Goal: Task Accomplishment & Management: Manage account settings

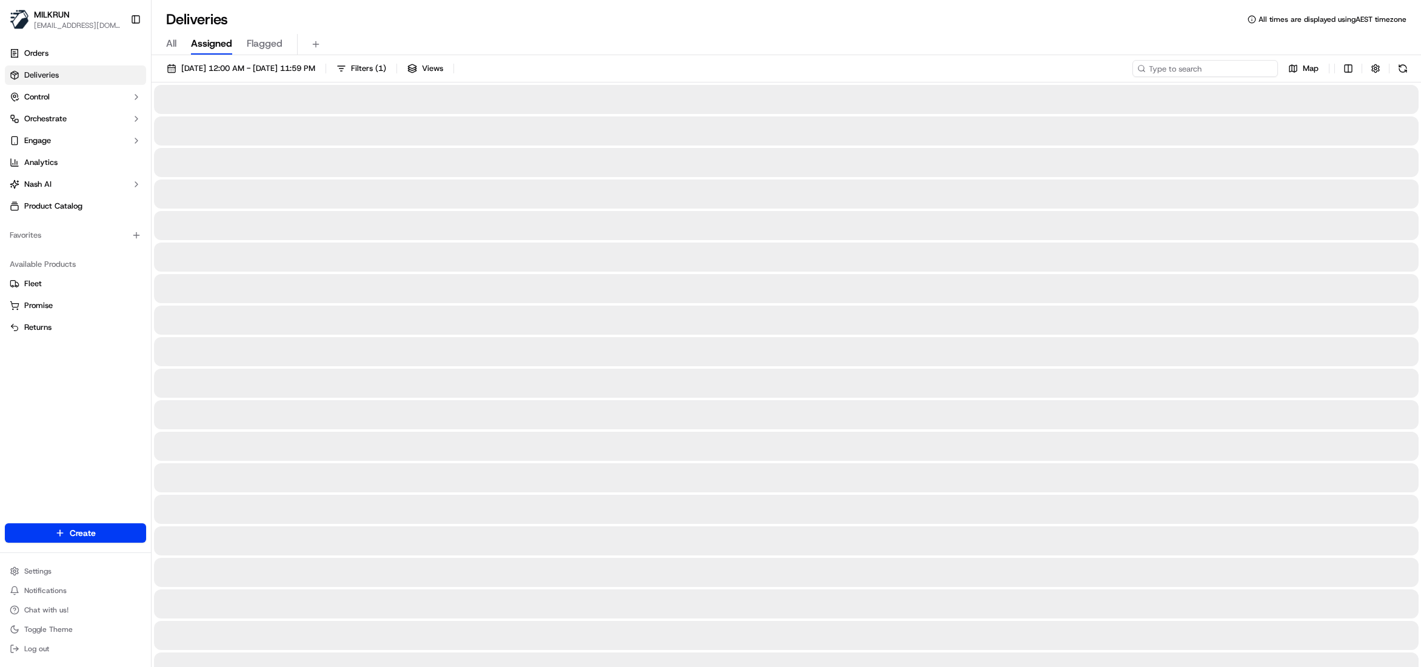
click at [1220, 74] on input at bounding box center [1204, 68] width 145 height 17
paste input "29027f47-2ef9-4ea6-b410-a0699e0c3613"
type input "29027f47-2ef9-4ea6-b410-a0699e0c3613"
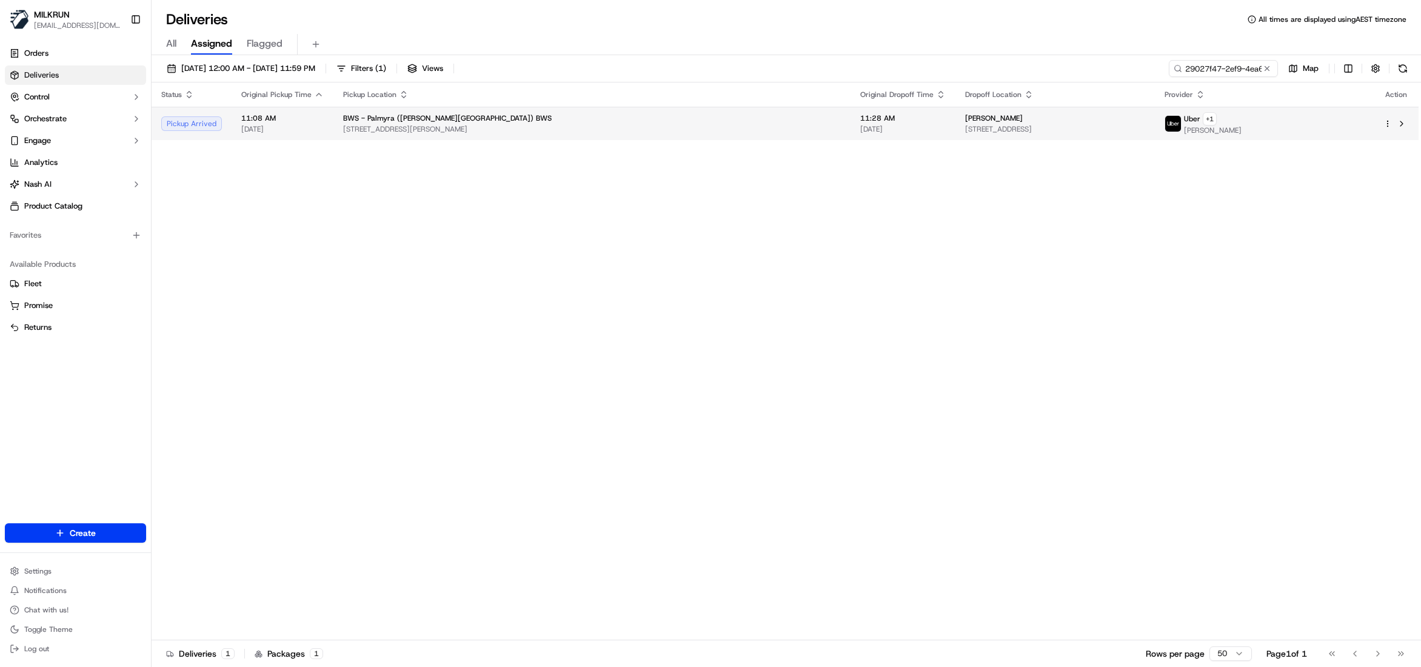
click at [860, 127] on span "[DATE]" at bounding box center [902, 129] width 85 height 10
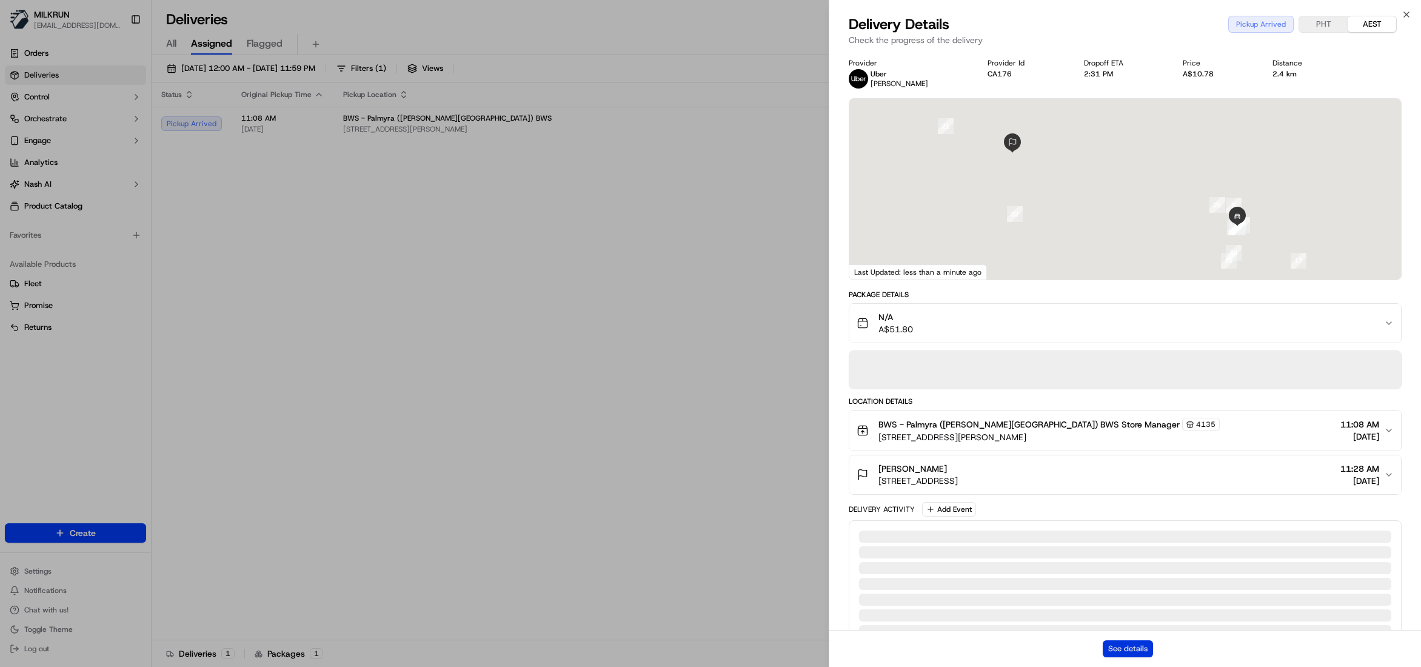
click at [1123, 643] on button "See details" at bounding box center [1128, 648] width 50 height 17
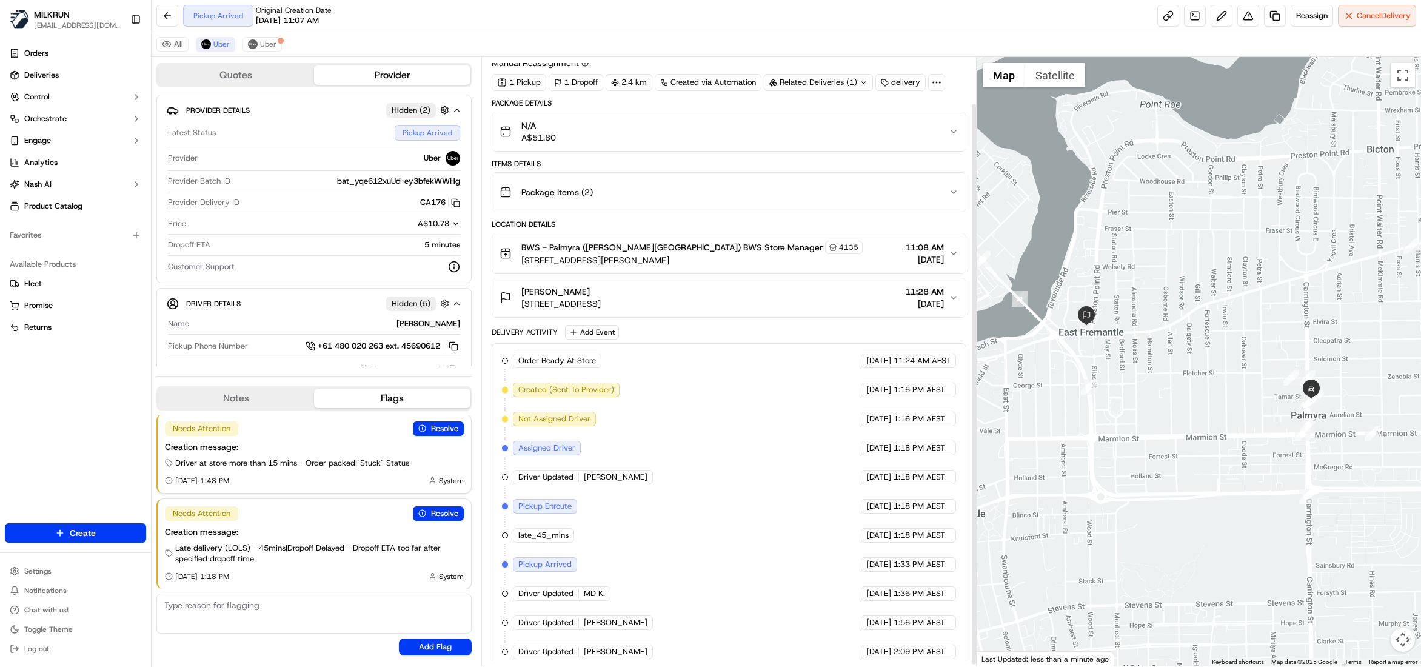
scroll to position [52, 0]
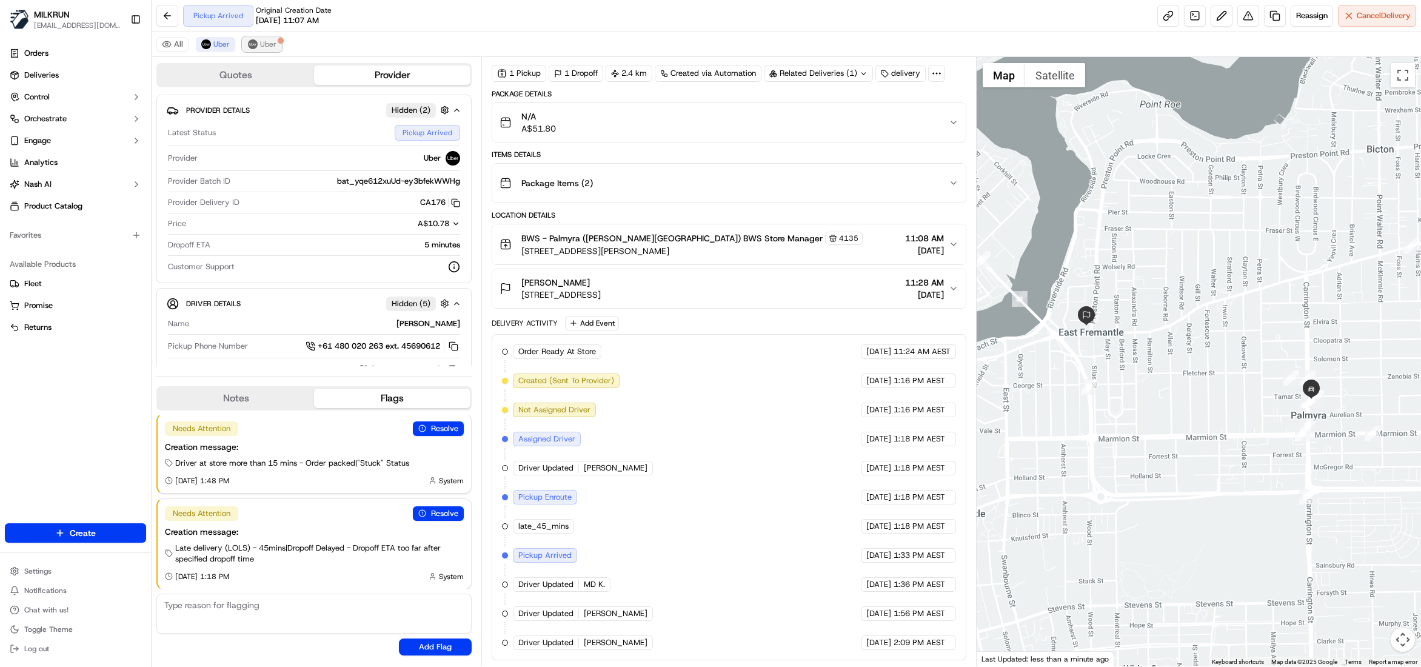
click at [263, 44] on span "Uber" at bounding box center [268, 44] width 16 height 10
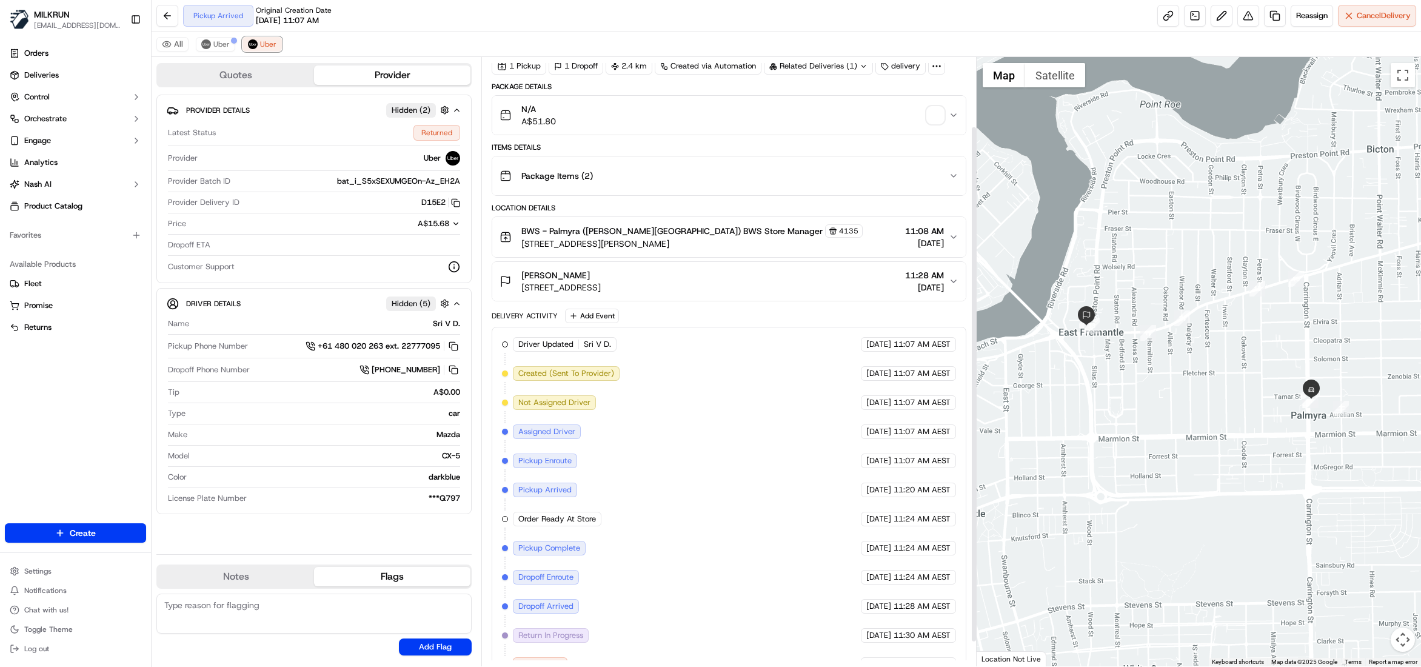
scroll to position [110, 0]
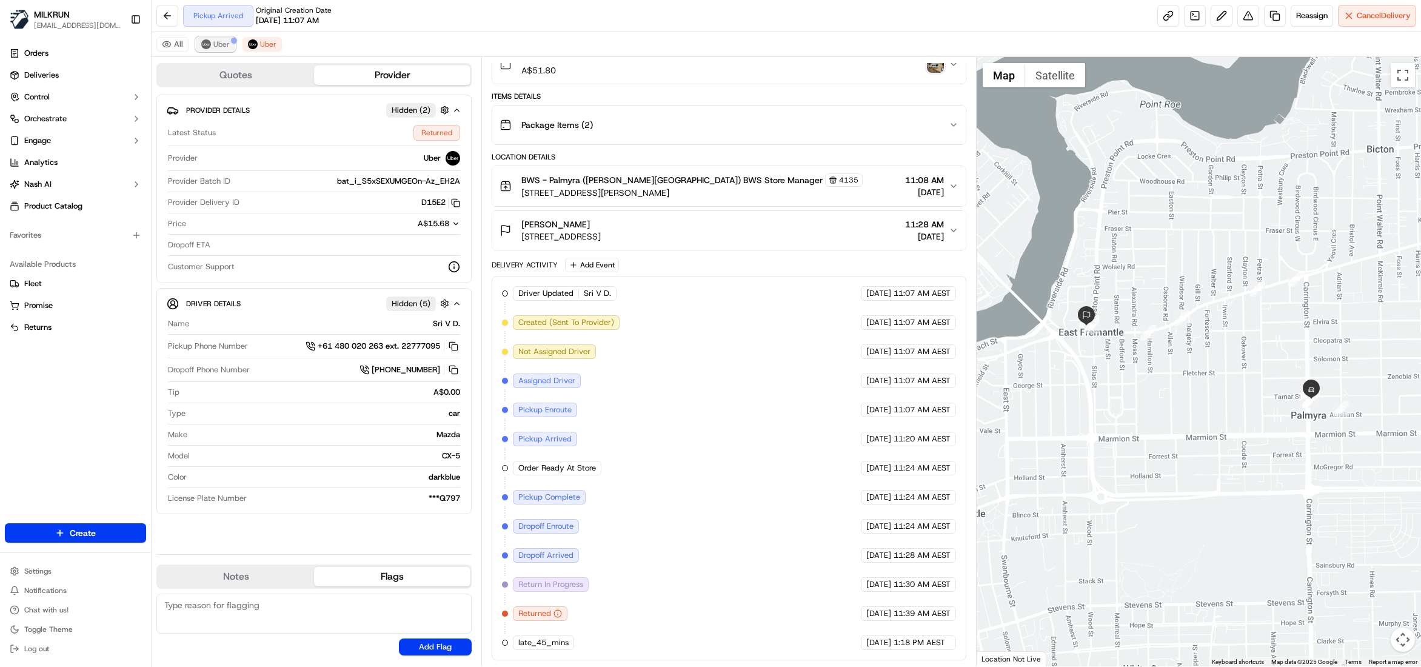
click at [222, 45] on span "Uber" at bounding box center [221, 44] width 16 height 10
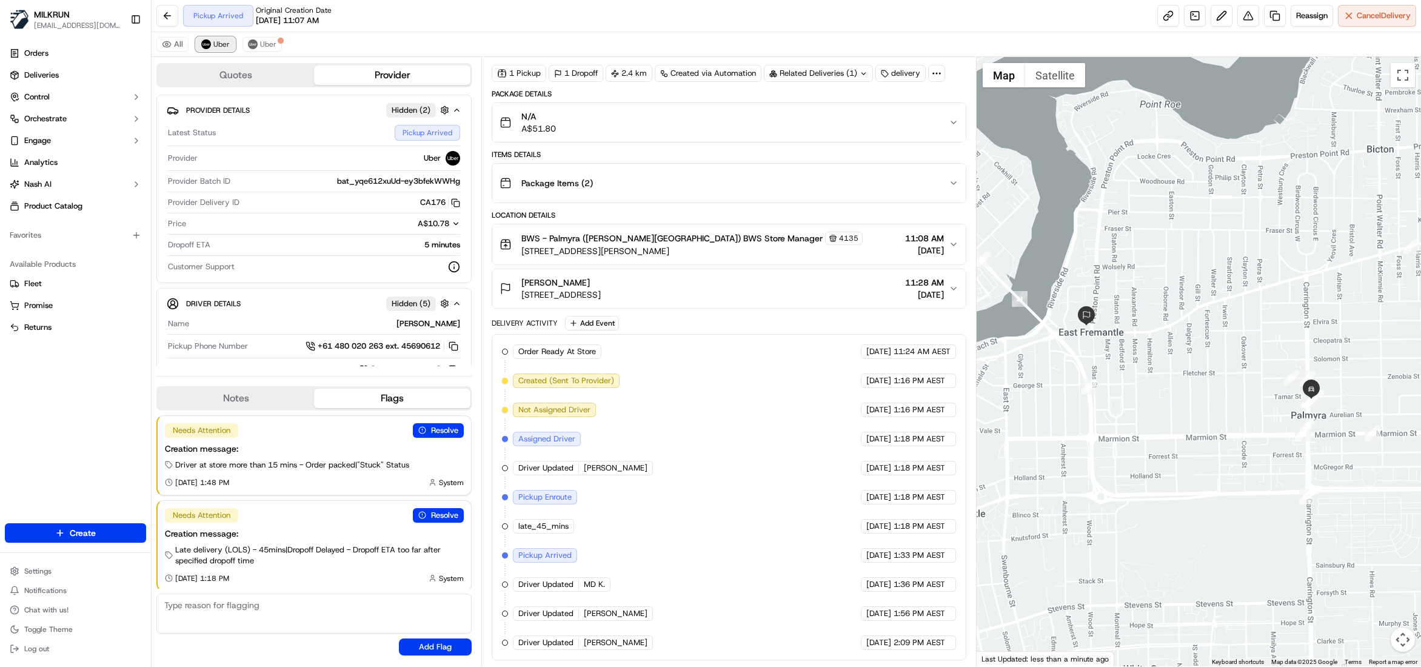
scroll to position [52, 0]
click at [270, 50] on button "Uber" at bounding box center [261, 44] width 39 height 15
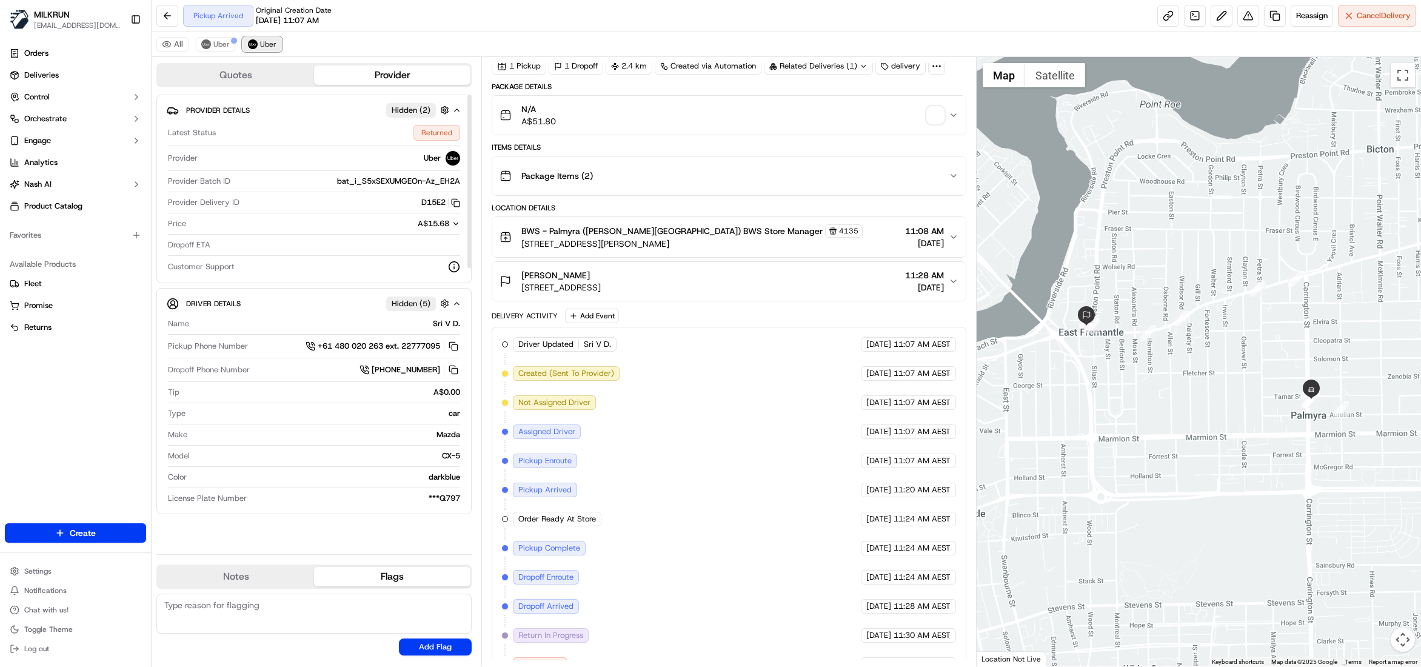
scroll to position [110, 0]
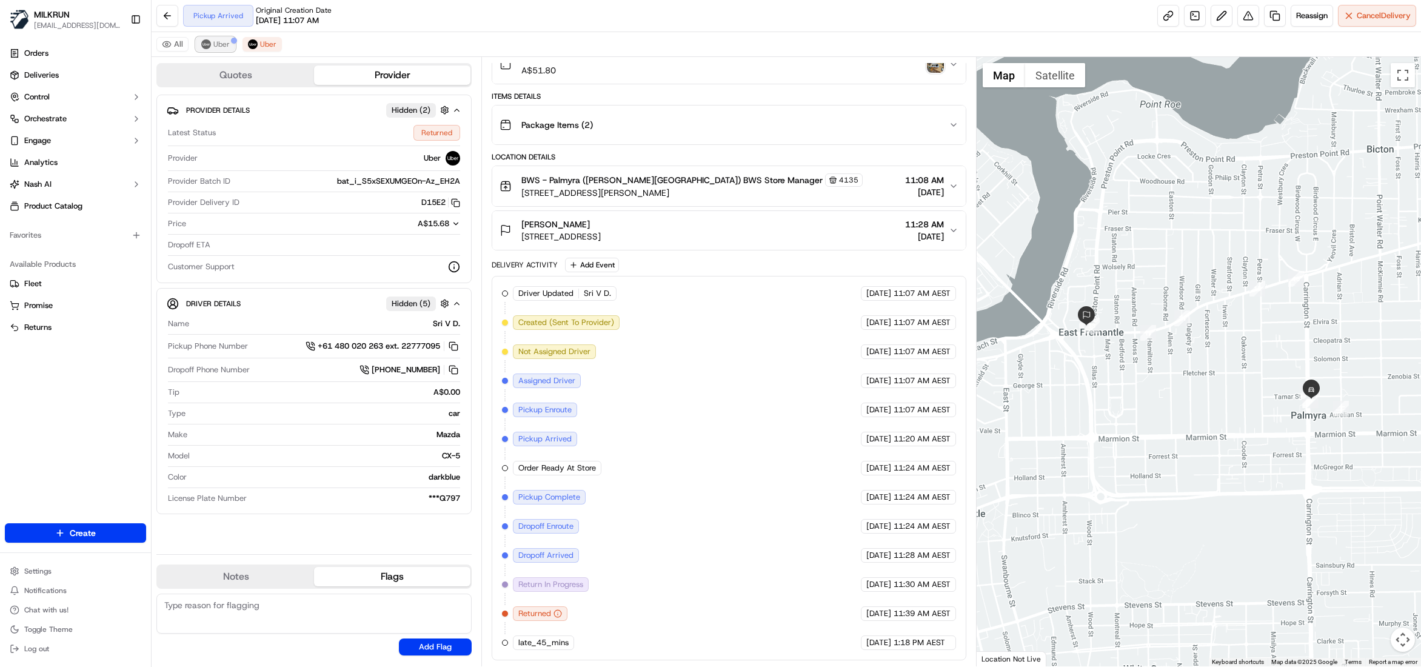
click at [213, 48] on span "Uber" at bounding box center [221, 44] width 16 height 10
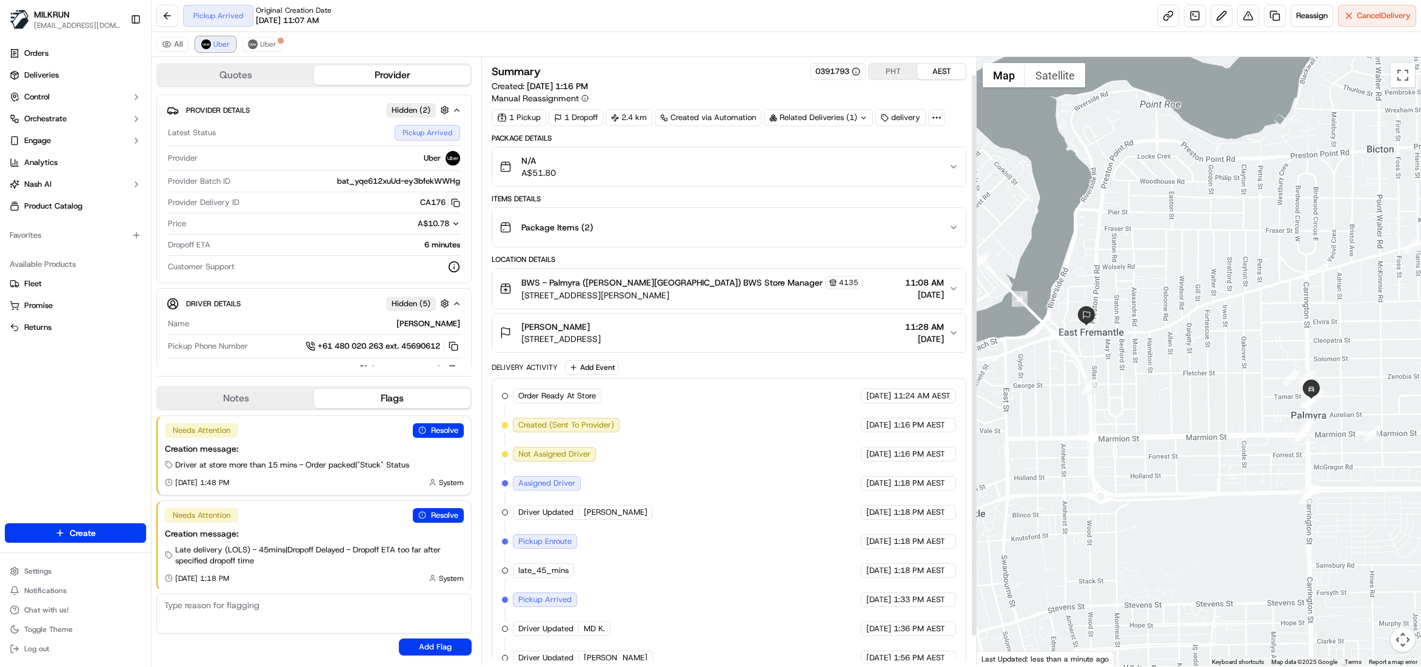
scroll to position [52, 0]
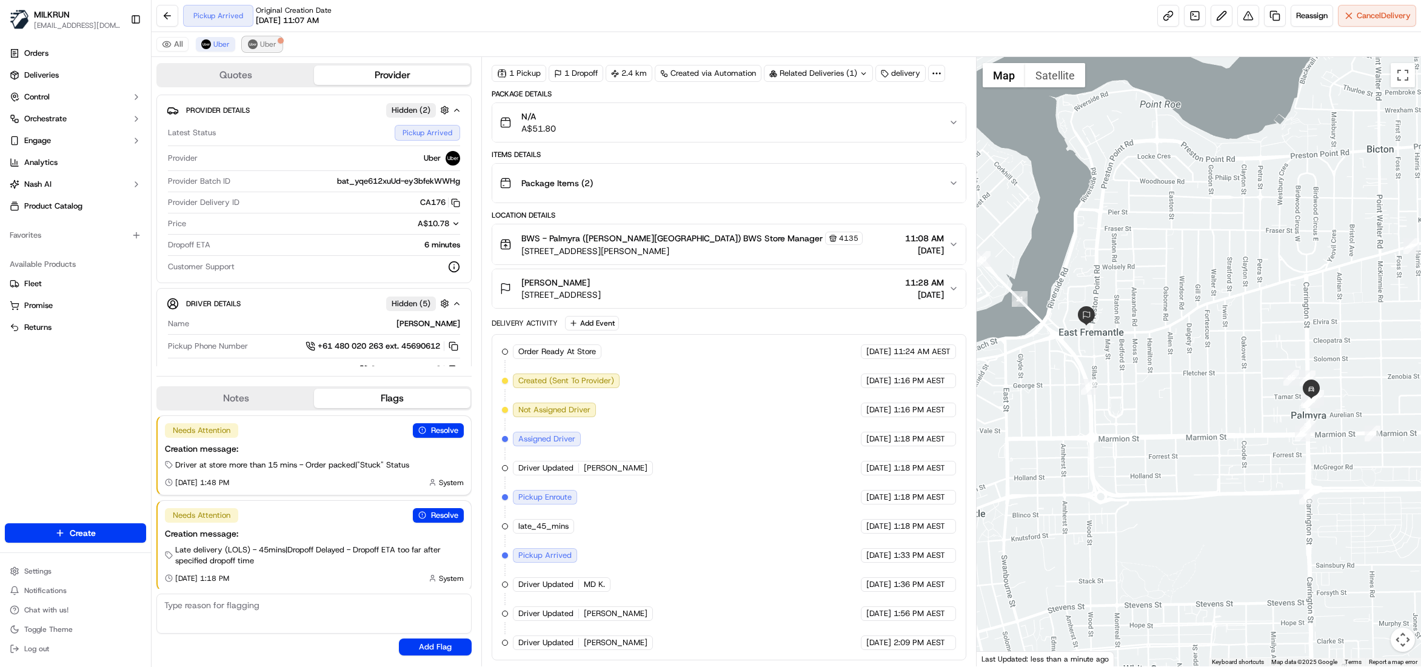
click at [274, 45] on span "Uber" at bounding box center [268, 44] width 16 height 10
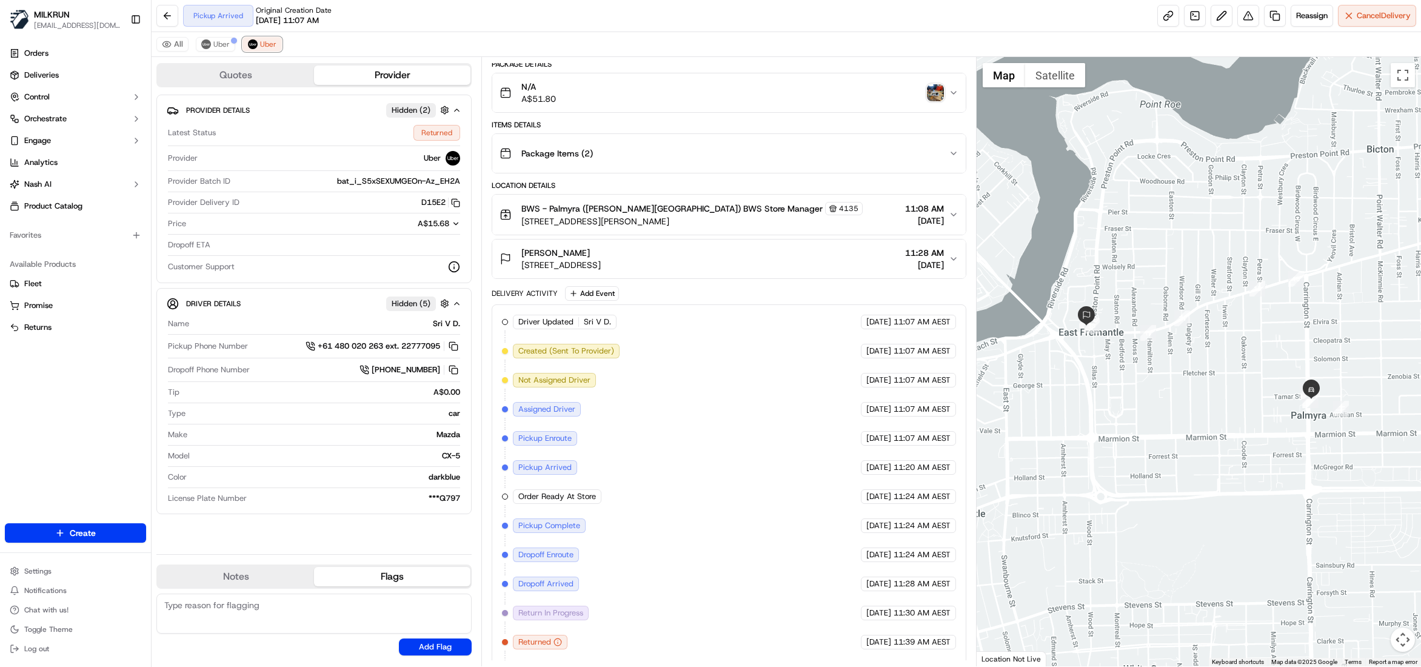
scroll to position [110, 0]
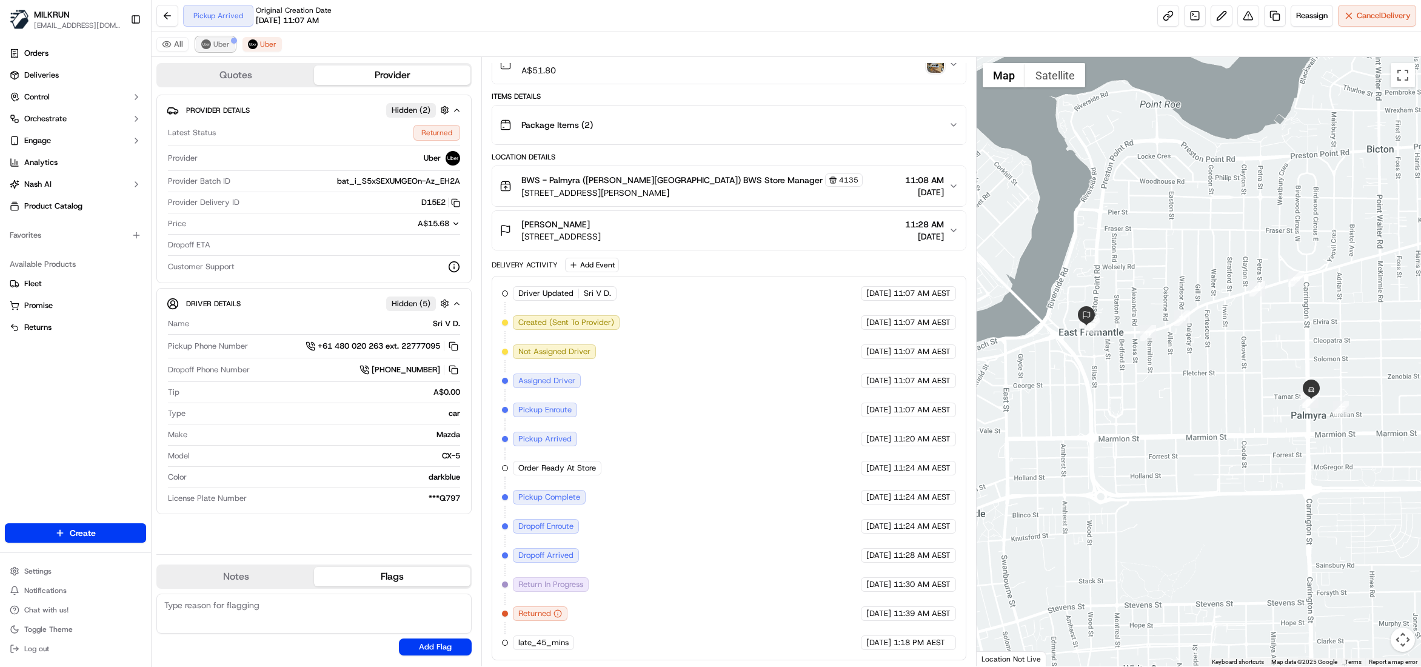
click at [214, 42] on span "Uber" at bounding box center [221, 44] width 16 height 10
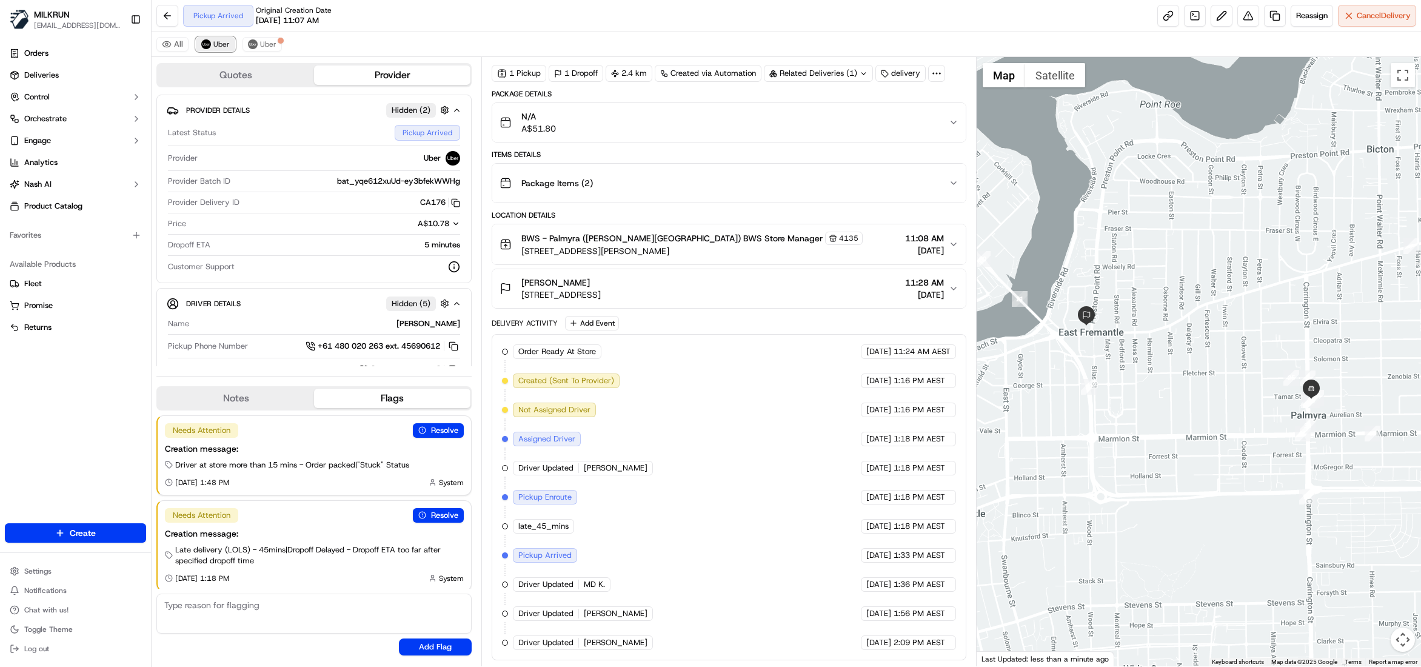
click at [216, 45] on span "Uber" at bounding box center [221, 44] width 16 height 10
click at [272, 47] on span "Uber" at bounding box center [268, 44] width 16 height 10
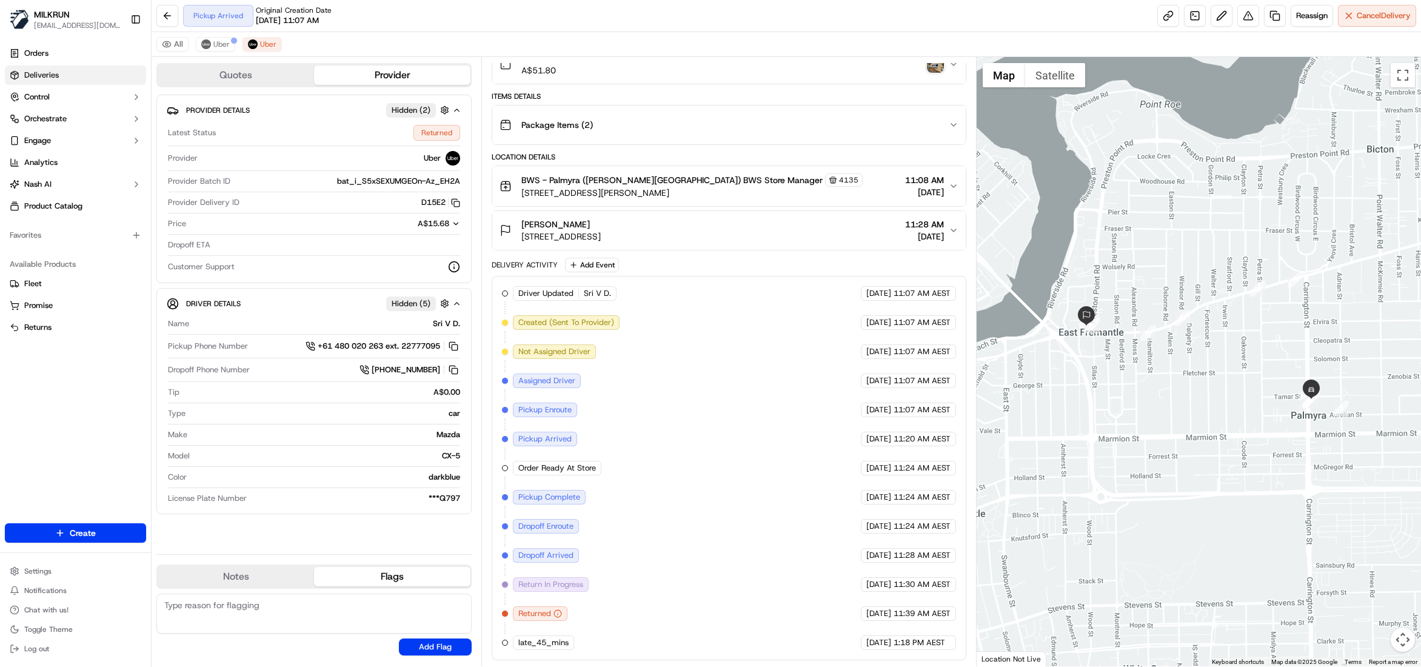
click at [57, 81] on link "Deliveries" at bounding box center [75, 74] width 141 height 19
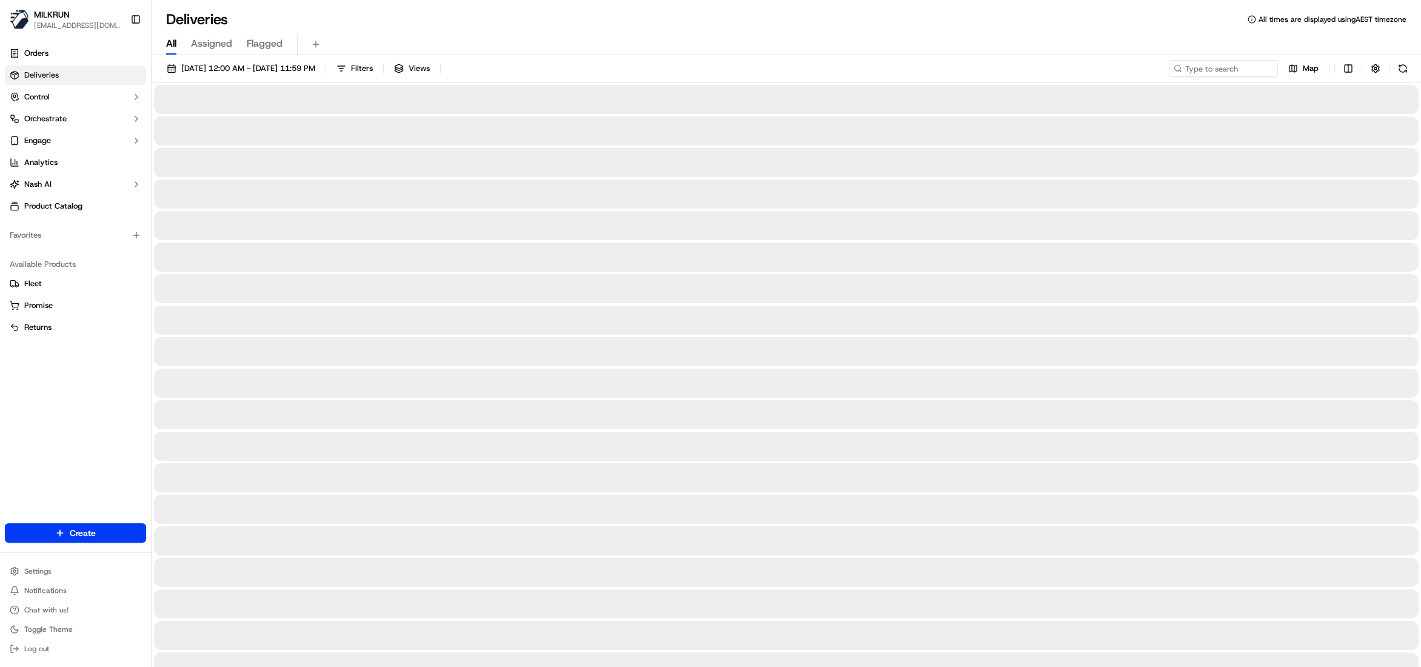
click at [166, 46] on span "All" at bounding box center [171, 43] width 10 height 15
click at [1223, 69] on input at bounding box center [1204, 68] width 145 height 17
paste input "Lee Rodgers"
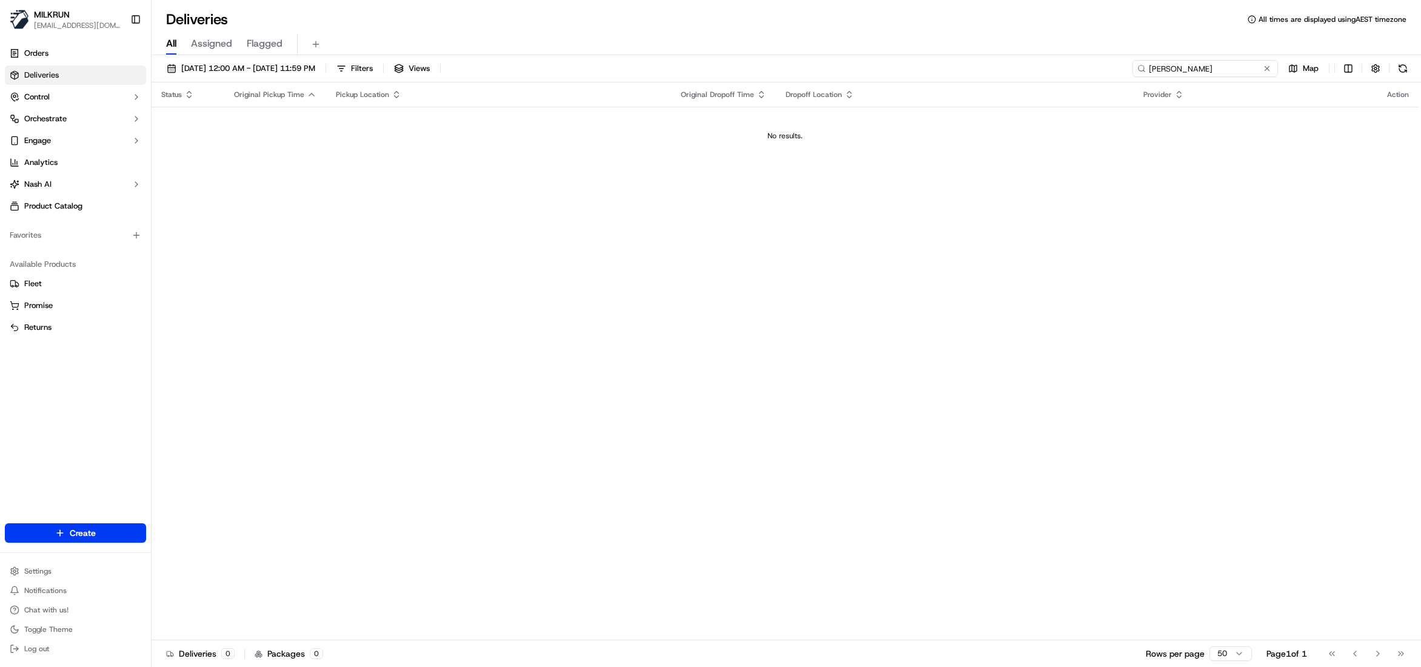
click at [1149, 67] on input "Lee Rodgers" at bounding box center [1204, 68] width 145 height 17
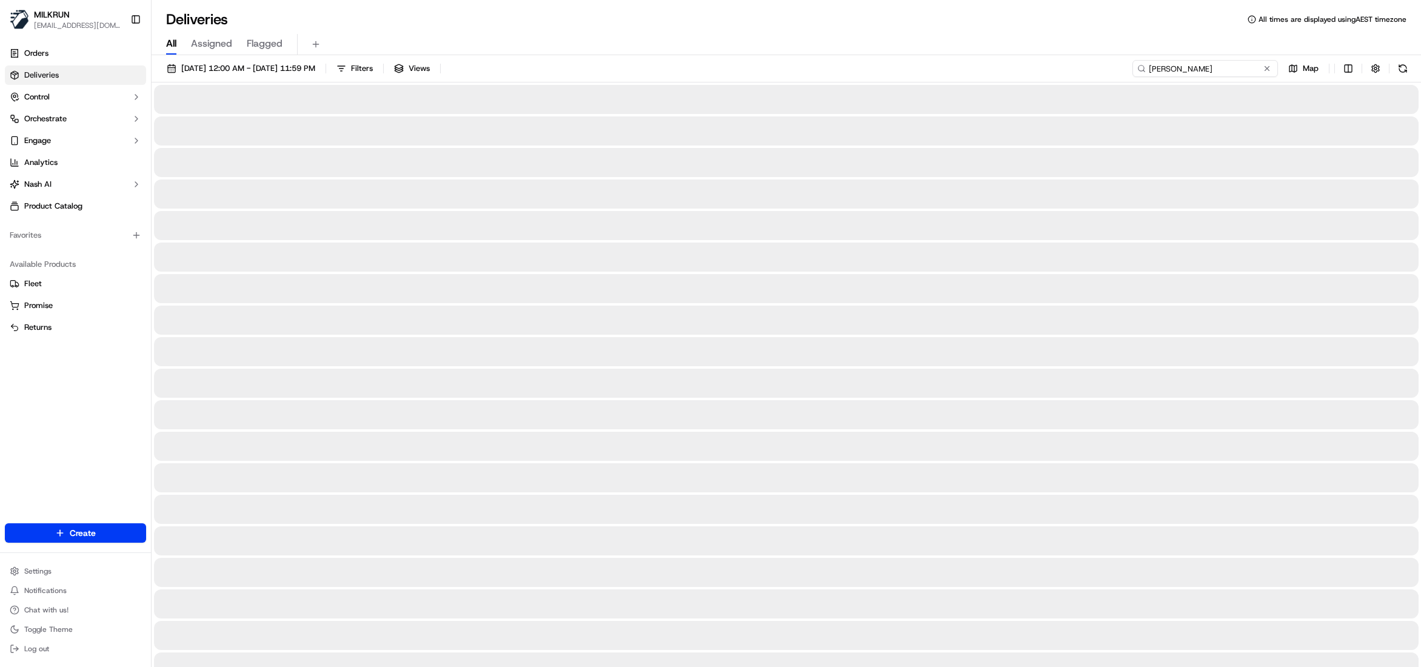
type input "Lee Rodgers"
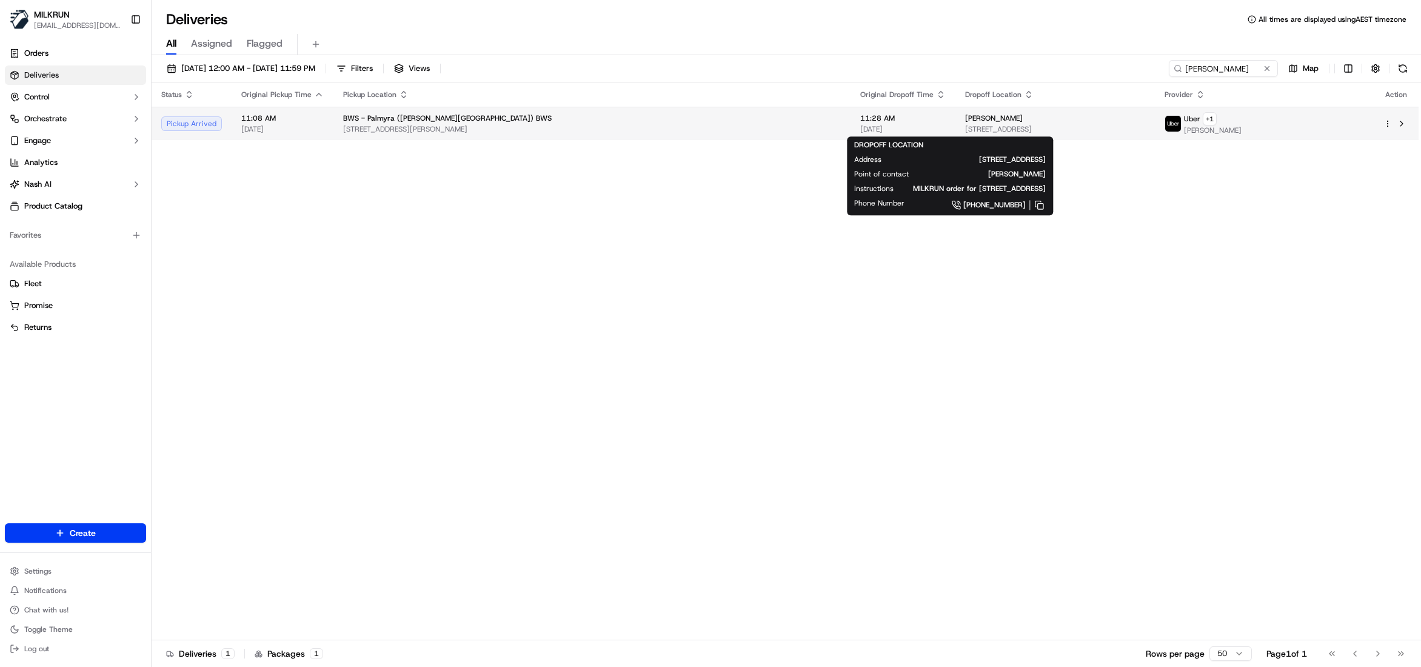
click at [965, 124] on span "Unit 6/1 Preston Point Rd, East Fremantle, WA 6158, AU" at bounding box center [1055, 129] width 180 height 10
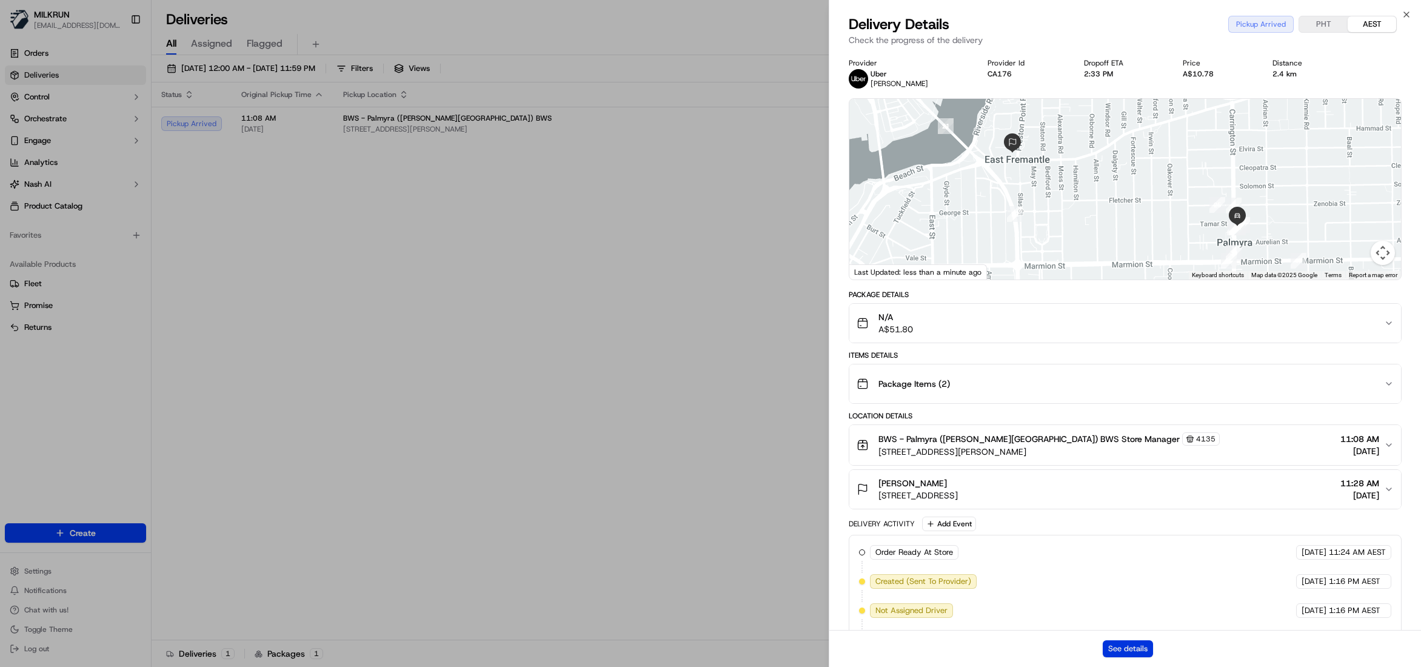
click at [1124, 652] on button "See details" at bounding box center [1128, 648] width 50 height 17
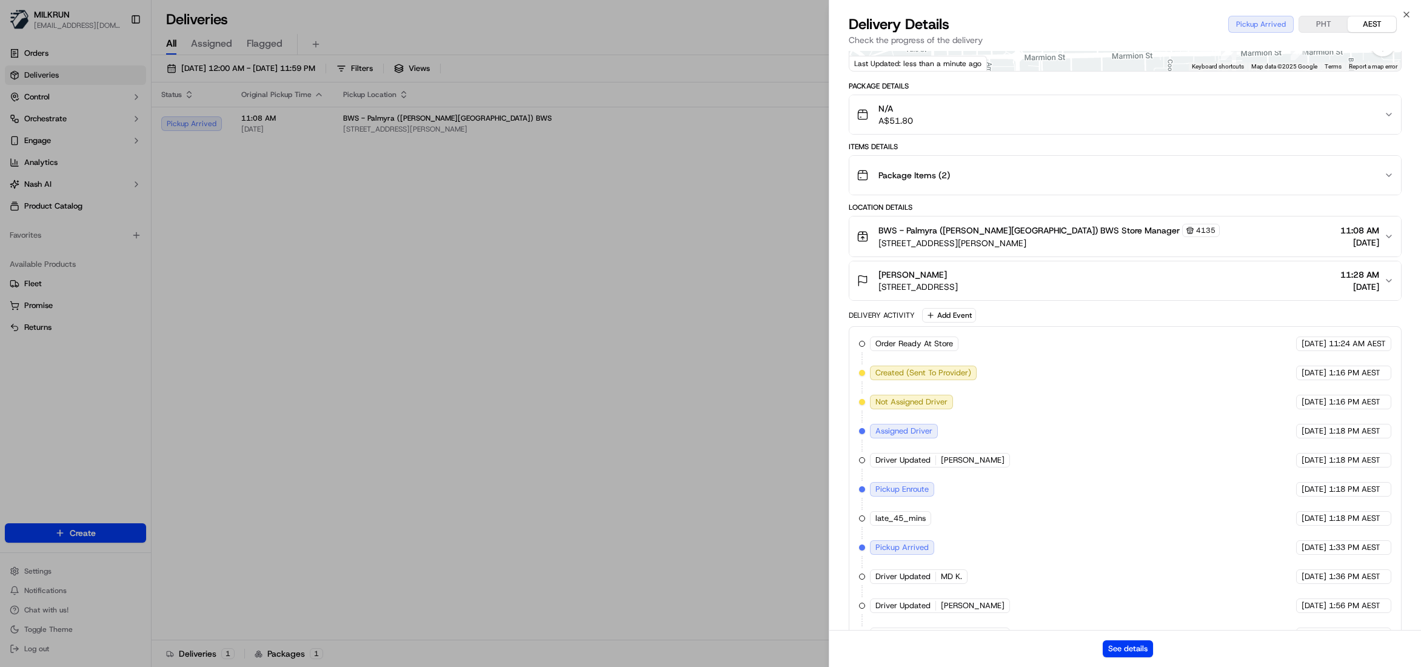
scroll to position [246, 0]
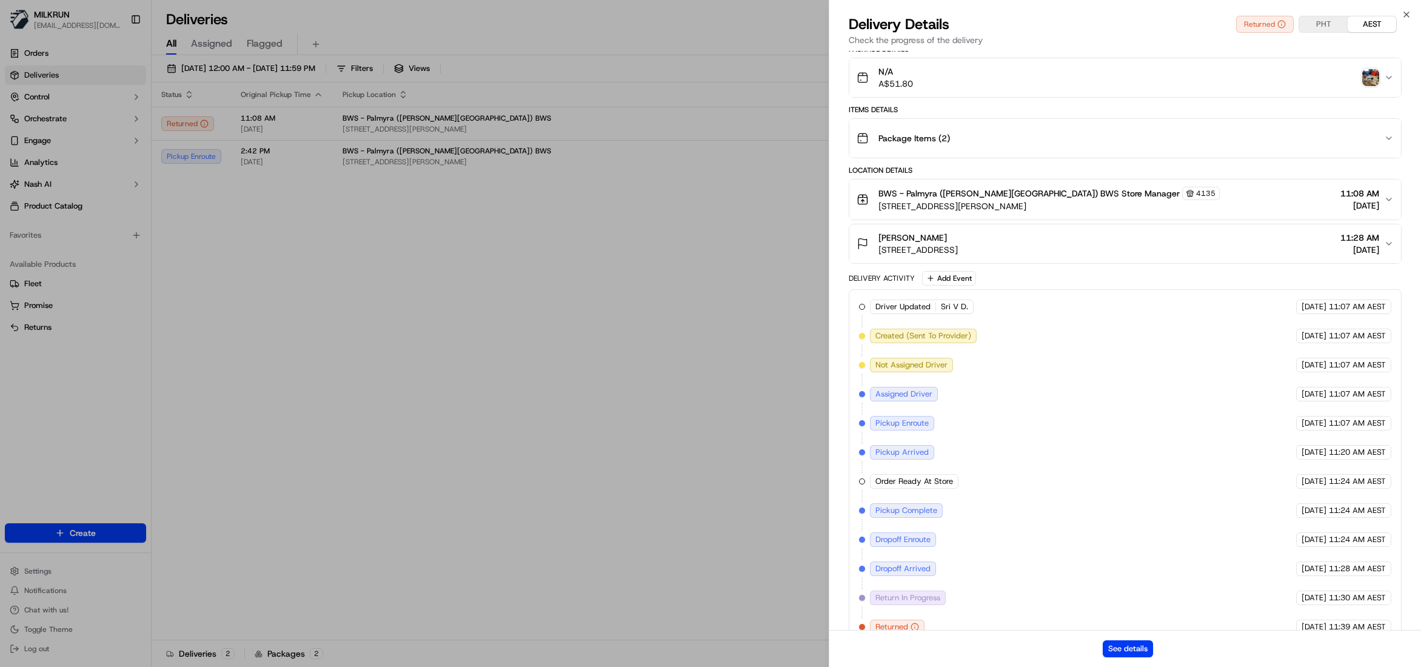
click at [1395, 40] on p "Check the progress of the delivery" at bounding box center [1125, 40] width 553 height 12
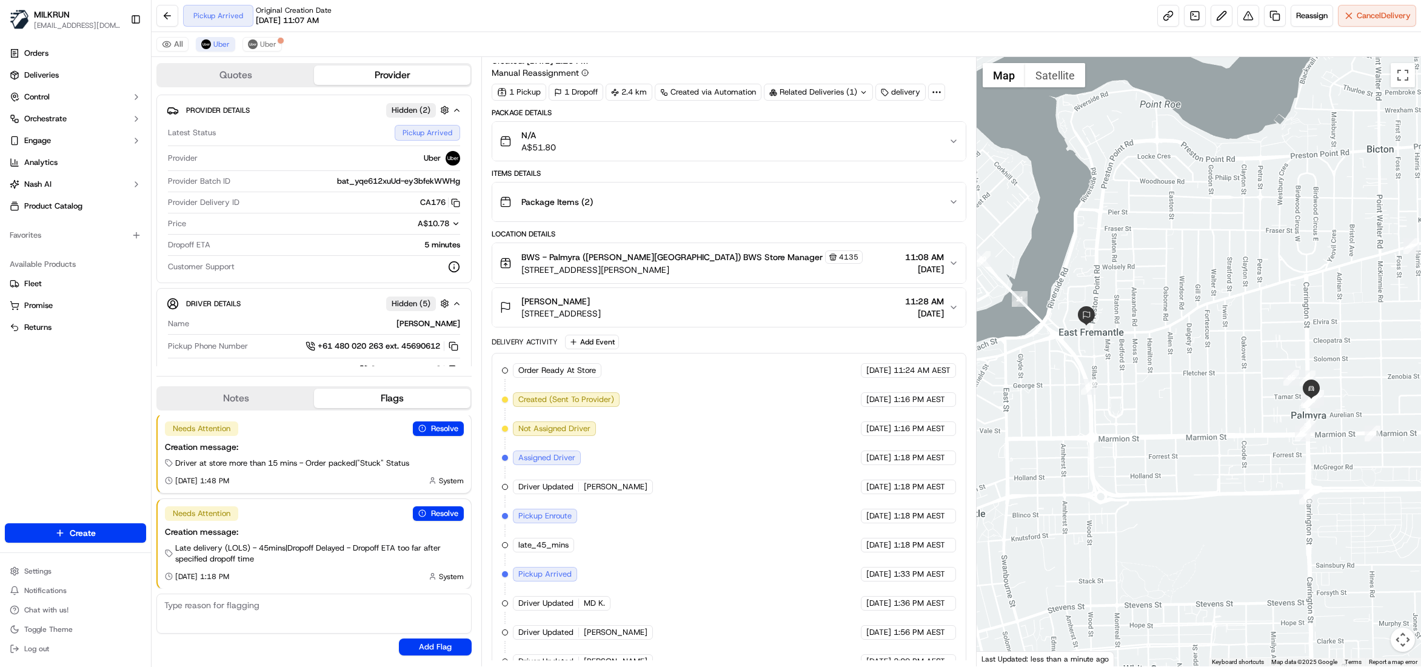
scroll to position [52, 0]
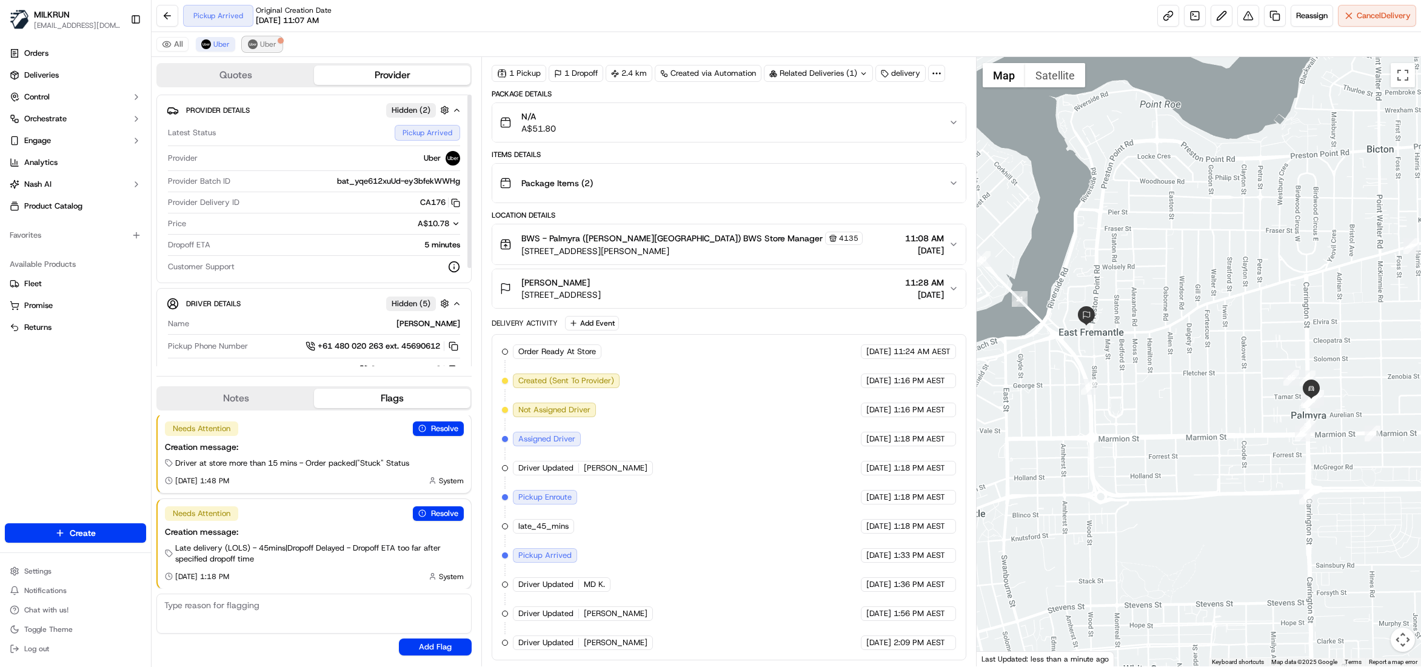
click at [272, 41] on span "Uber" at bounding box center [268, 44] width 16 height 10
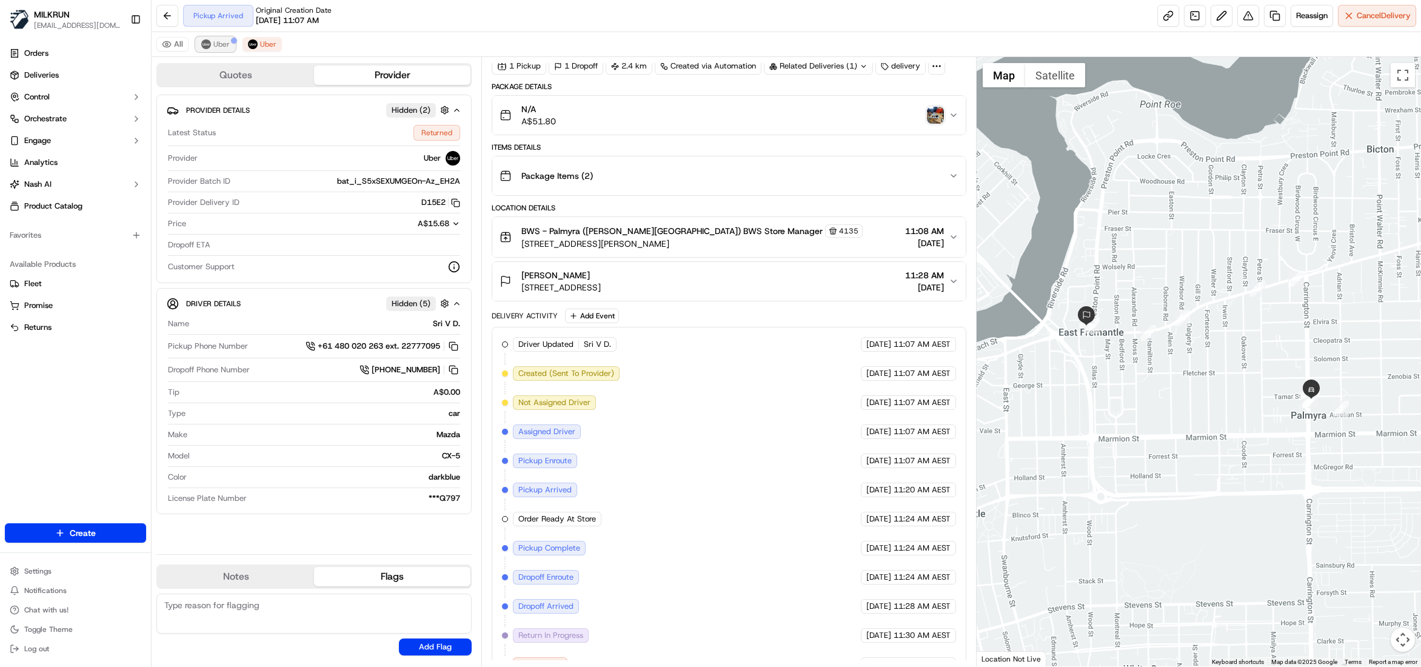
click at [221, 46] on span "Uber" at bounding box center [221, 44] width 16 height 10
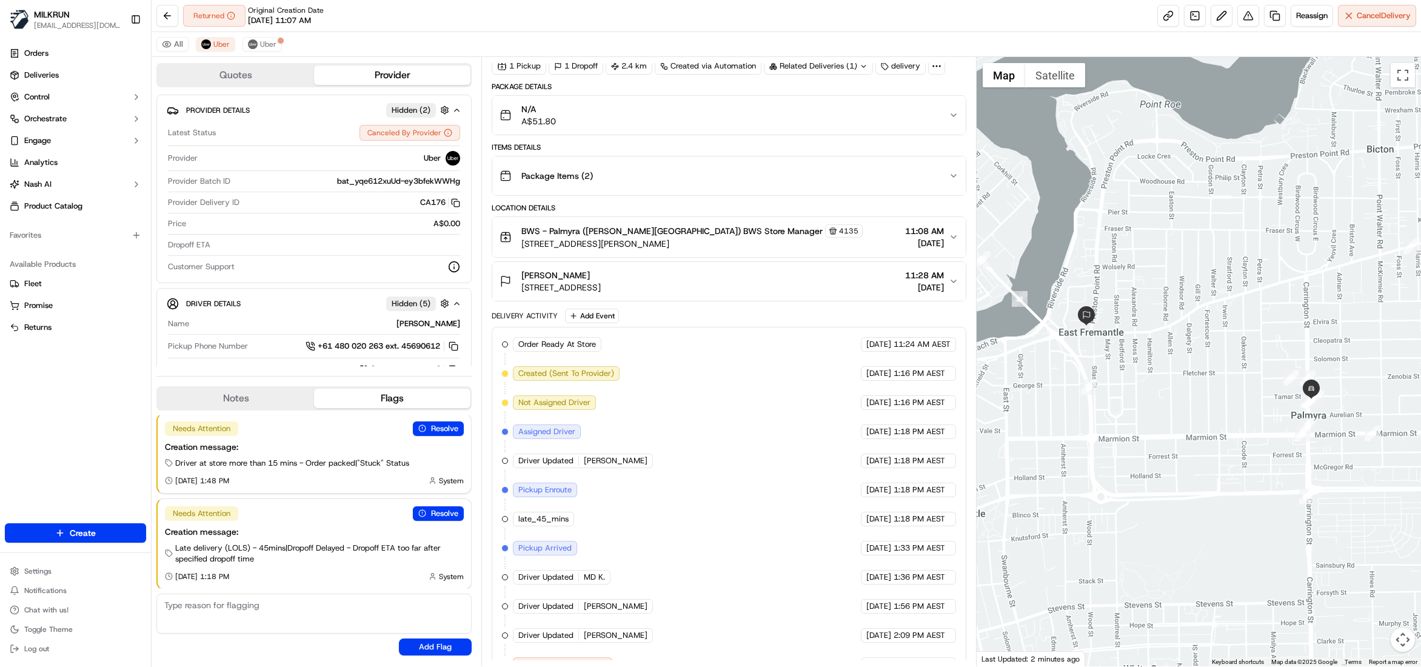
scroll to position [81, 0]
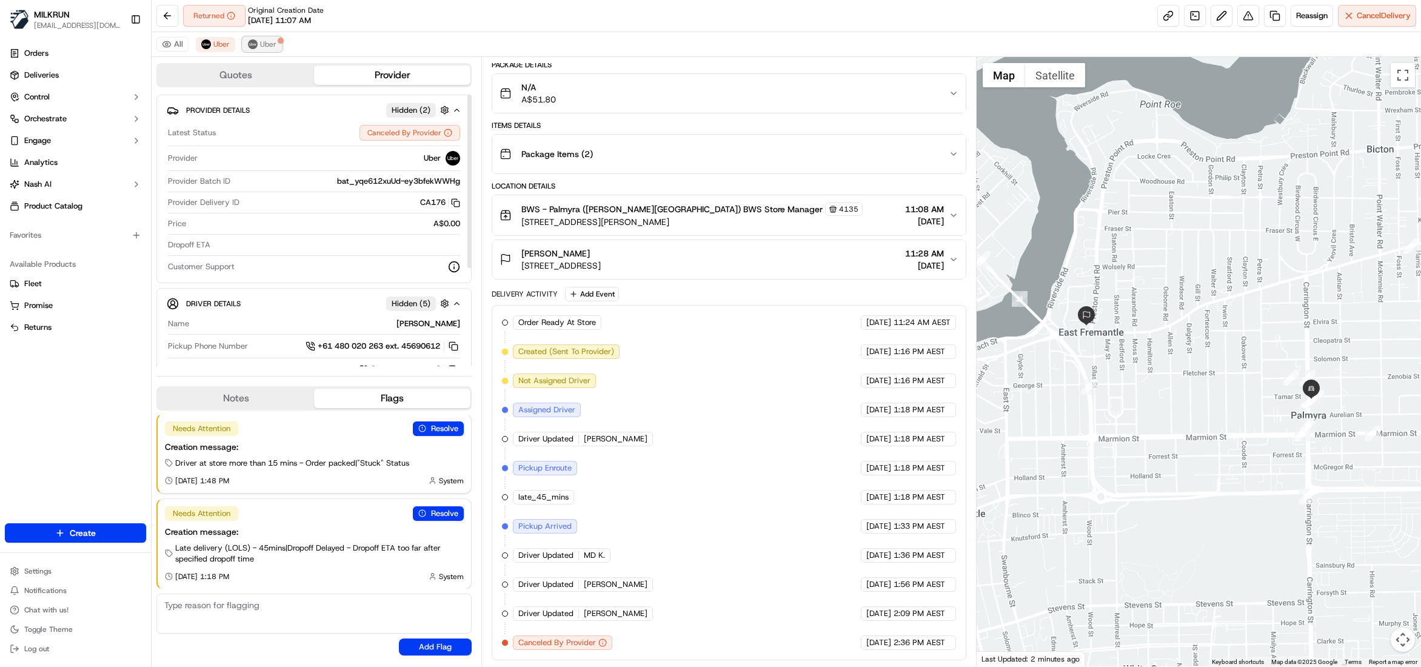
click at [273, 41] on span "Uber" at bounding box center [268, 44] width 16 height 10
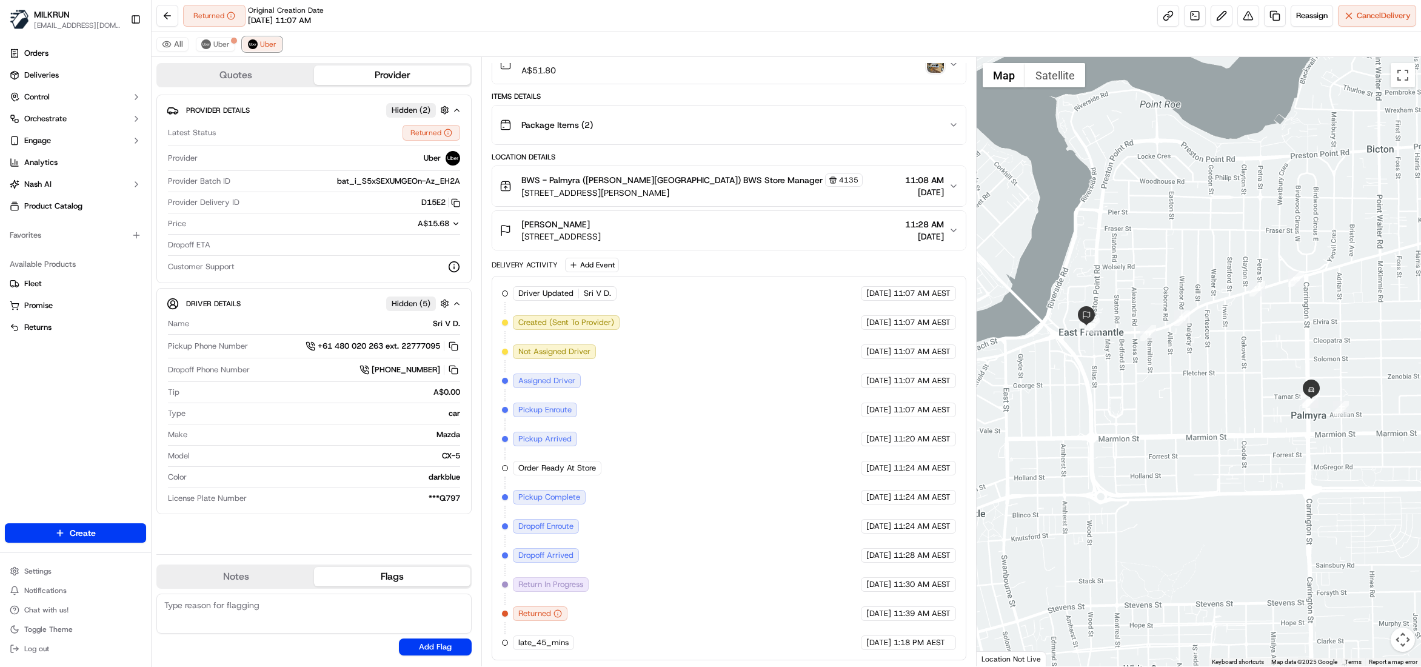
scroll to position [110, 0]
click at [228, 50] on button "Uber" at bounding box center [215, 44] width 39 height 15
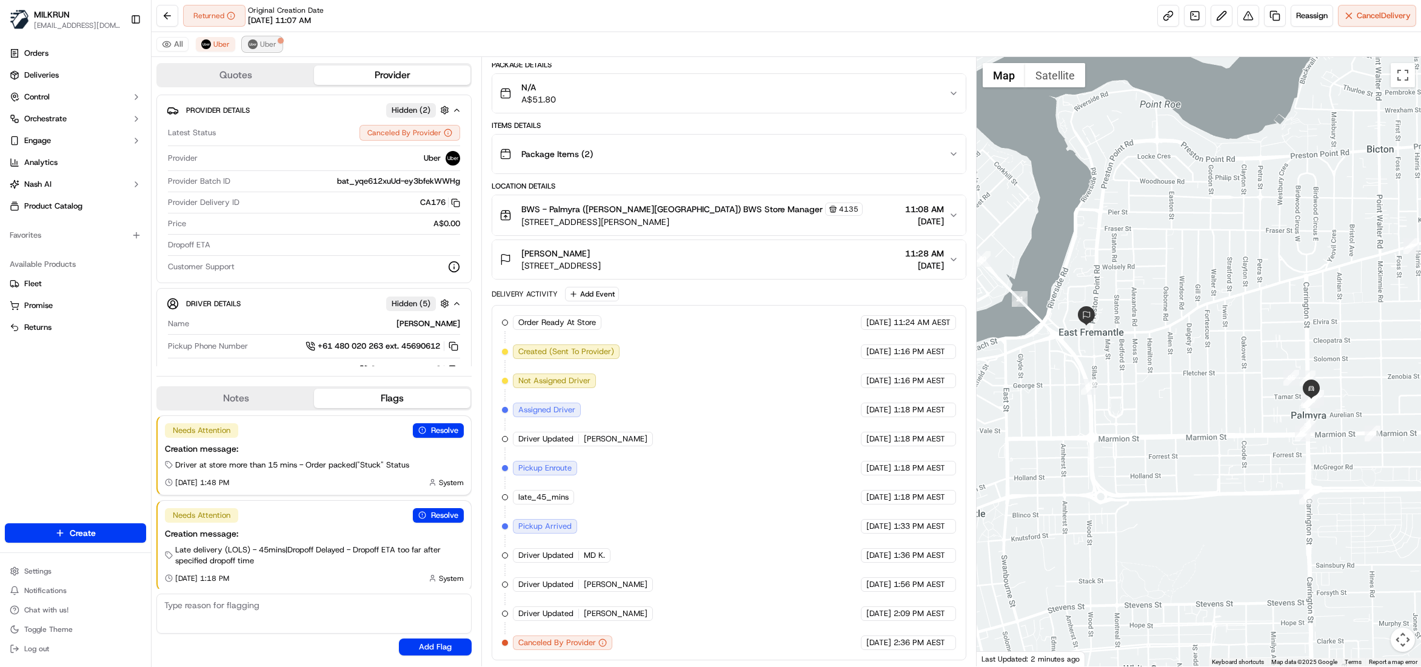
click at [263, 44] on span "Uber" at bounding box center [268, 44] width 16 height 10
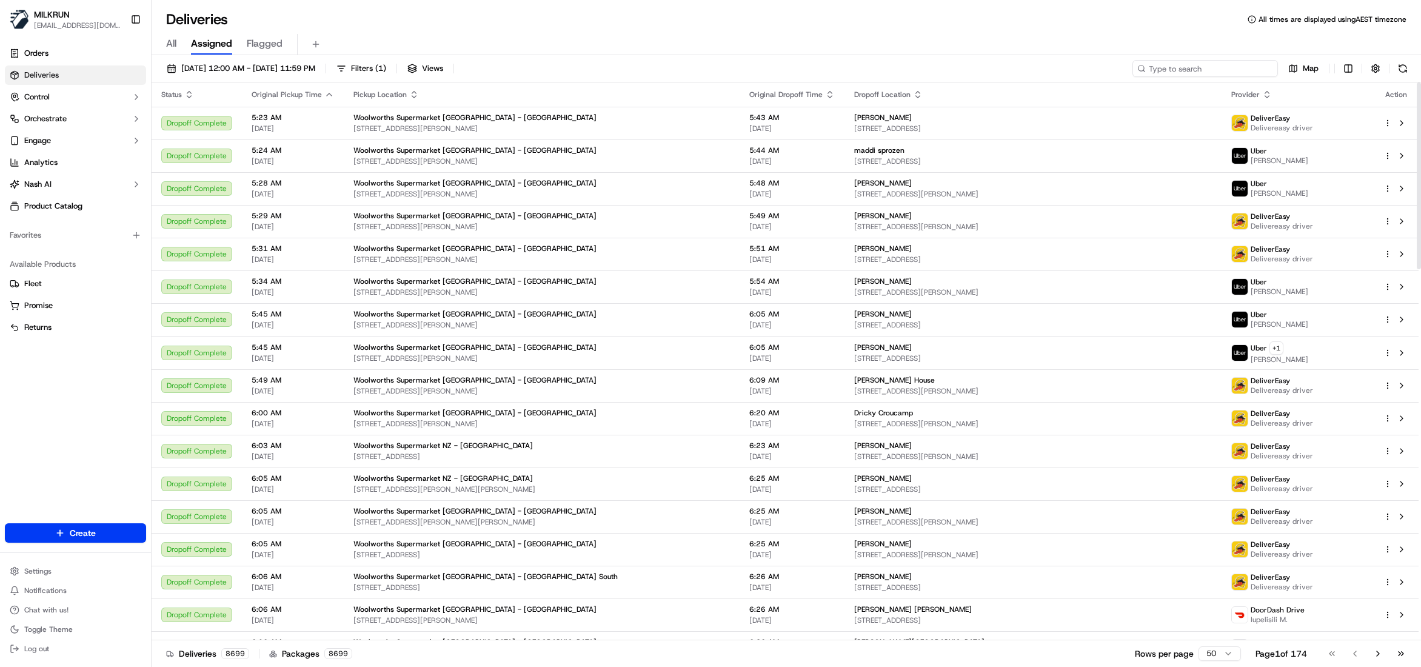
click at [1228, 67] on input at bounding box center [1204, 68] width 145 height 17
paste input "0e01a5f2-4fb2-4ef9-9f28-37bd9e9f835a"
type input "0e01a5f2-4fb2-4ef9-9f28-37bd9e9f835a"
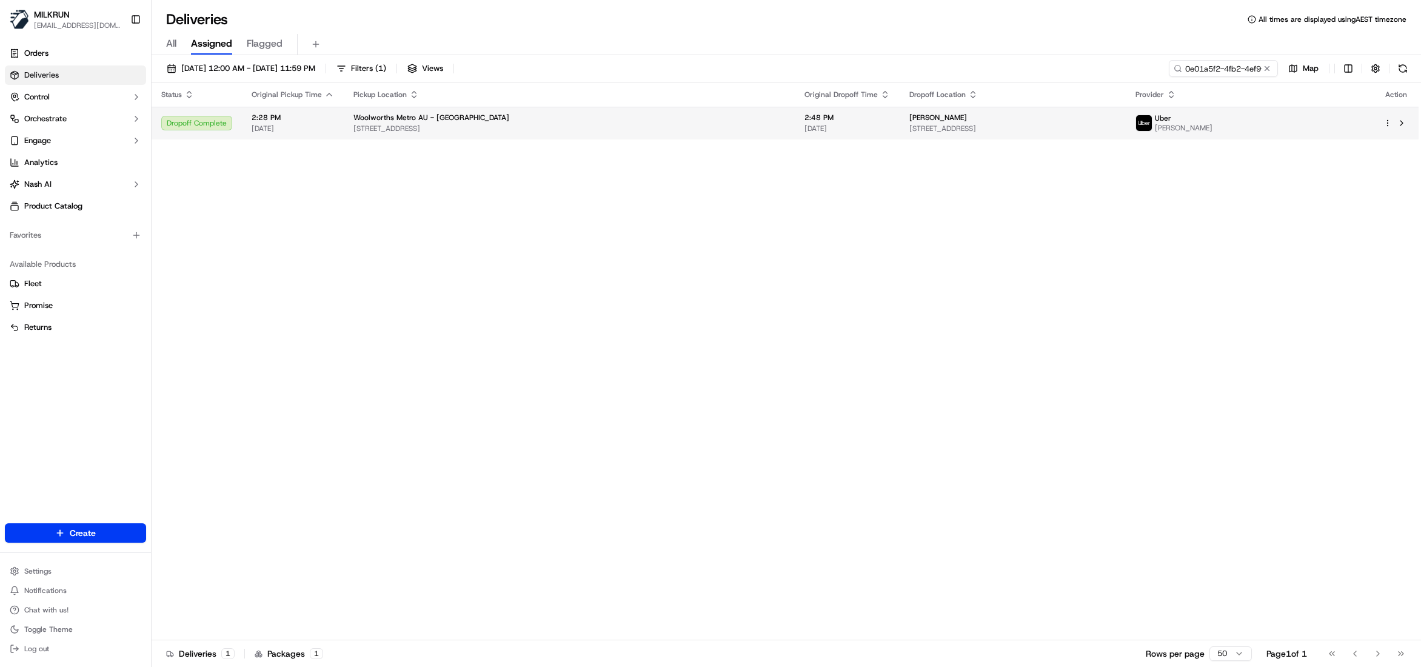
click at [650, 125] on span "[STREET_ADDRESS]" at bounding box center [569, 129] width 432 height 10
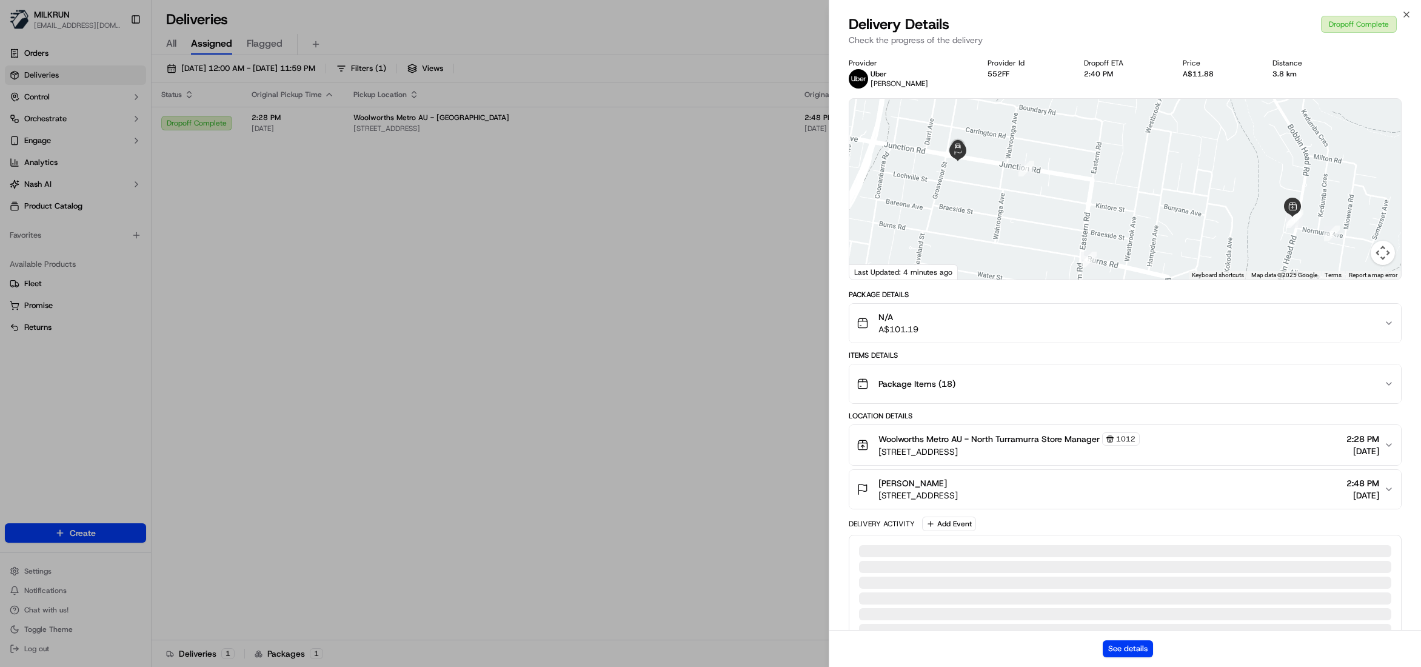
click at [1126, 657] on div "See details" at bounding box center [1125, 648] width 592 height 37
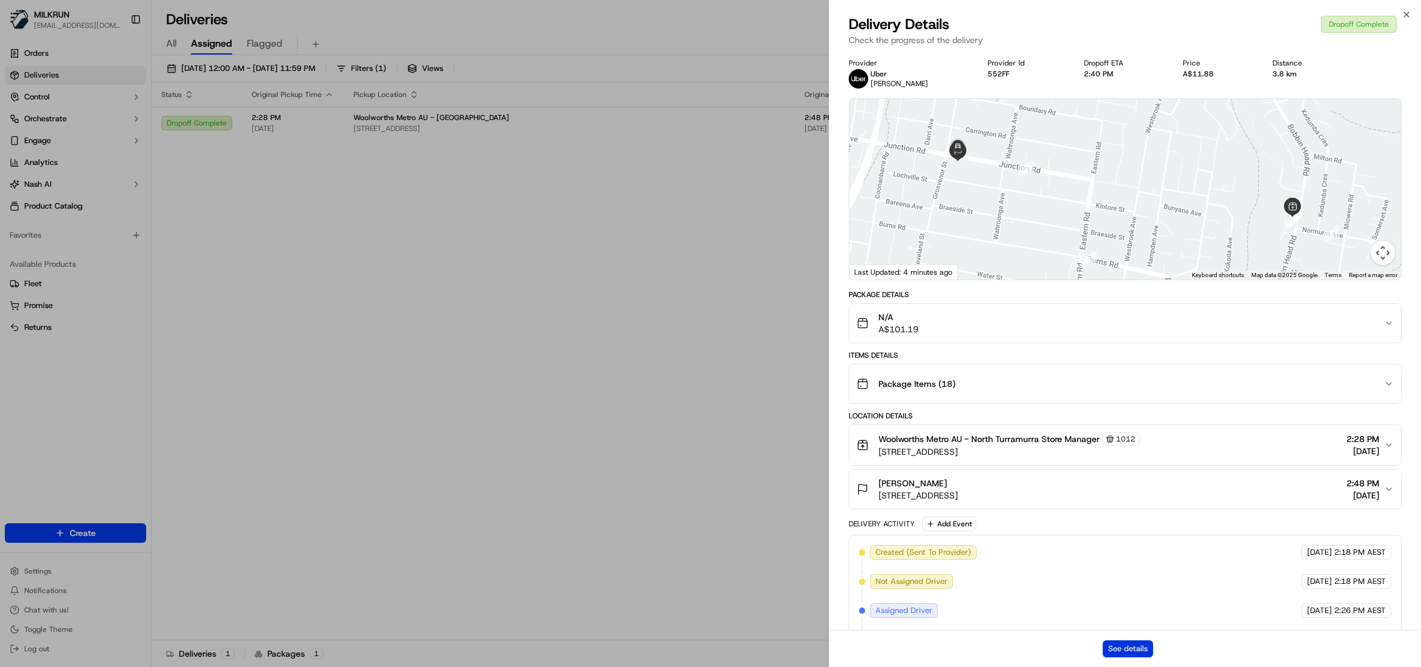
click at [1128, 650] on button "See details" at bounding box center [1128, 648] width 50 height 17
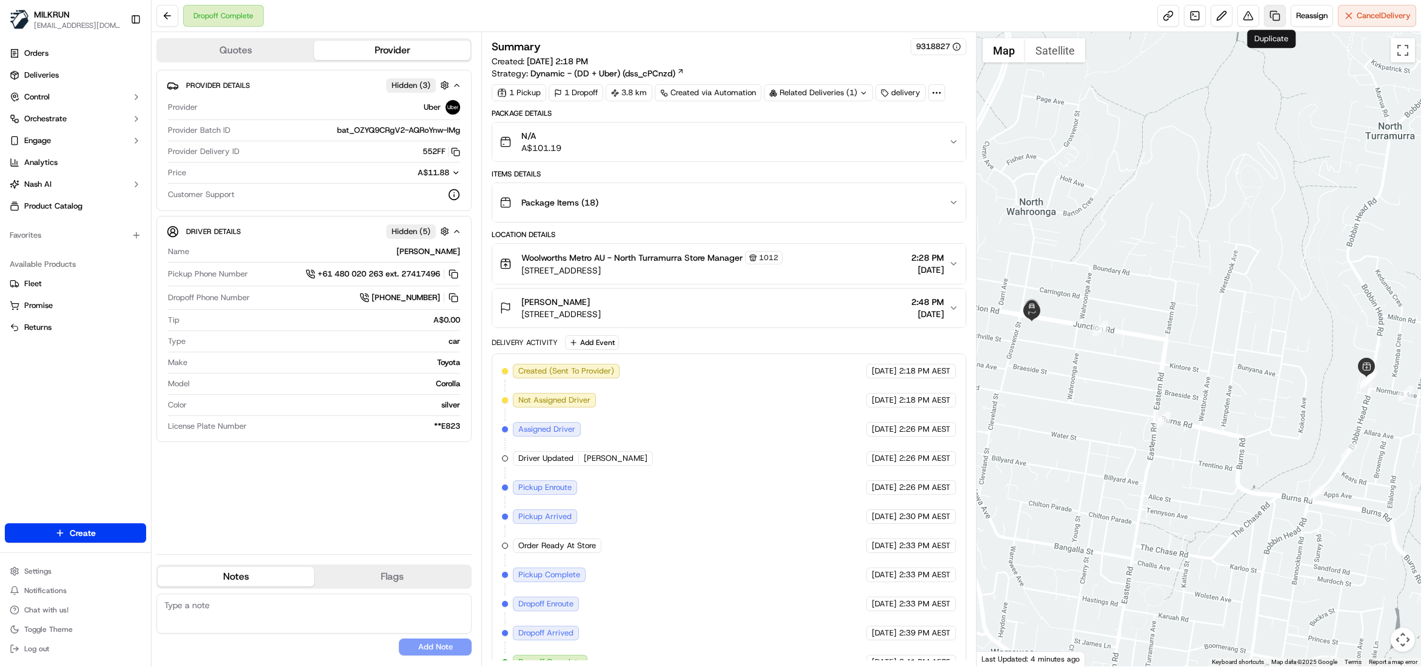
click at [1269, 17] on link at bounding box center [1275, 16] width 22 height 22
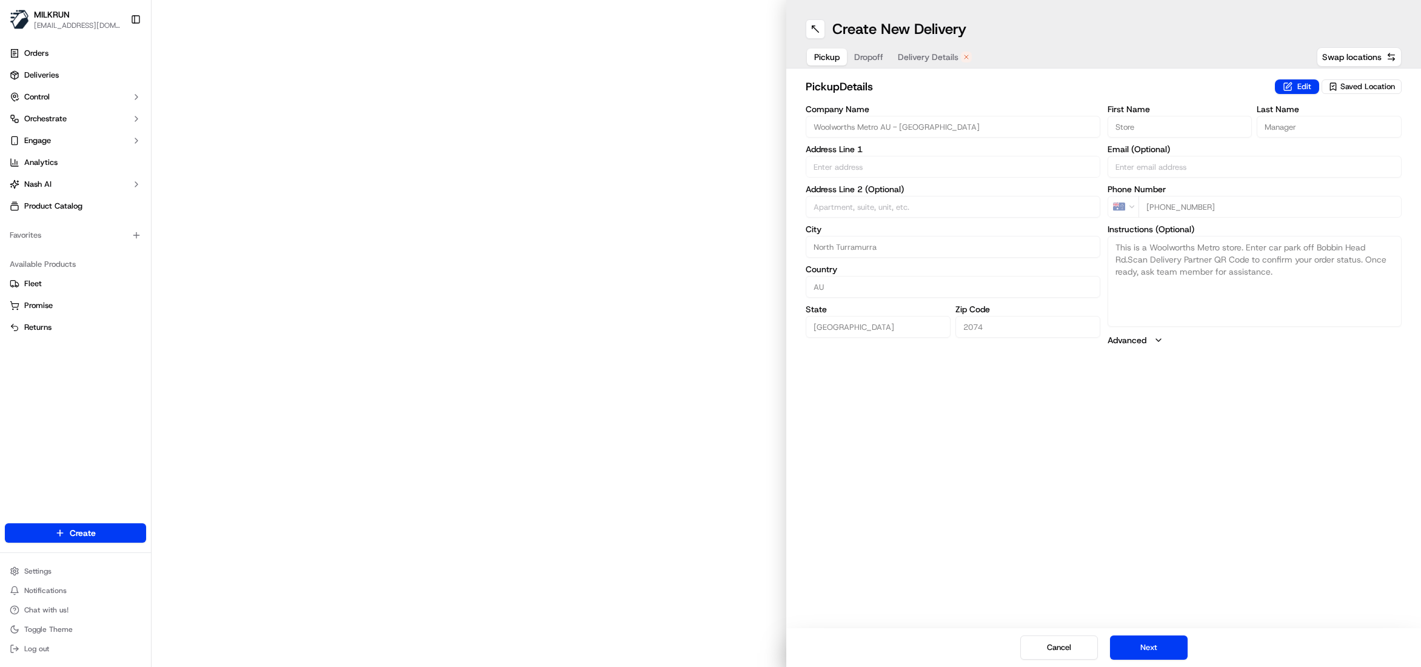
type input "290 Bobbin Head Rd"
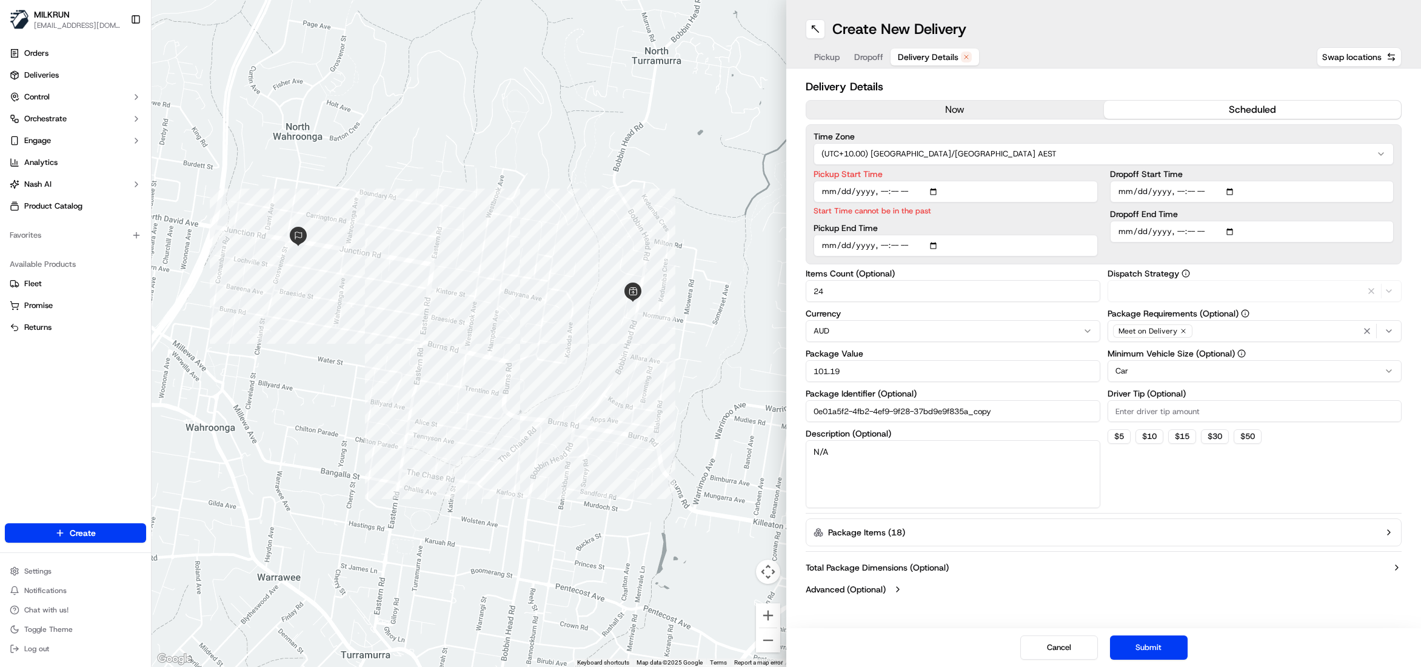
click at [948, 60] on span "Delivery Details" at bounding box center [928, 57] width 61 height 12
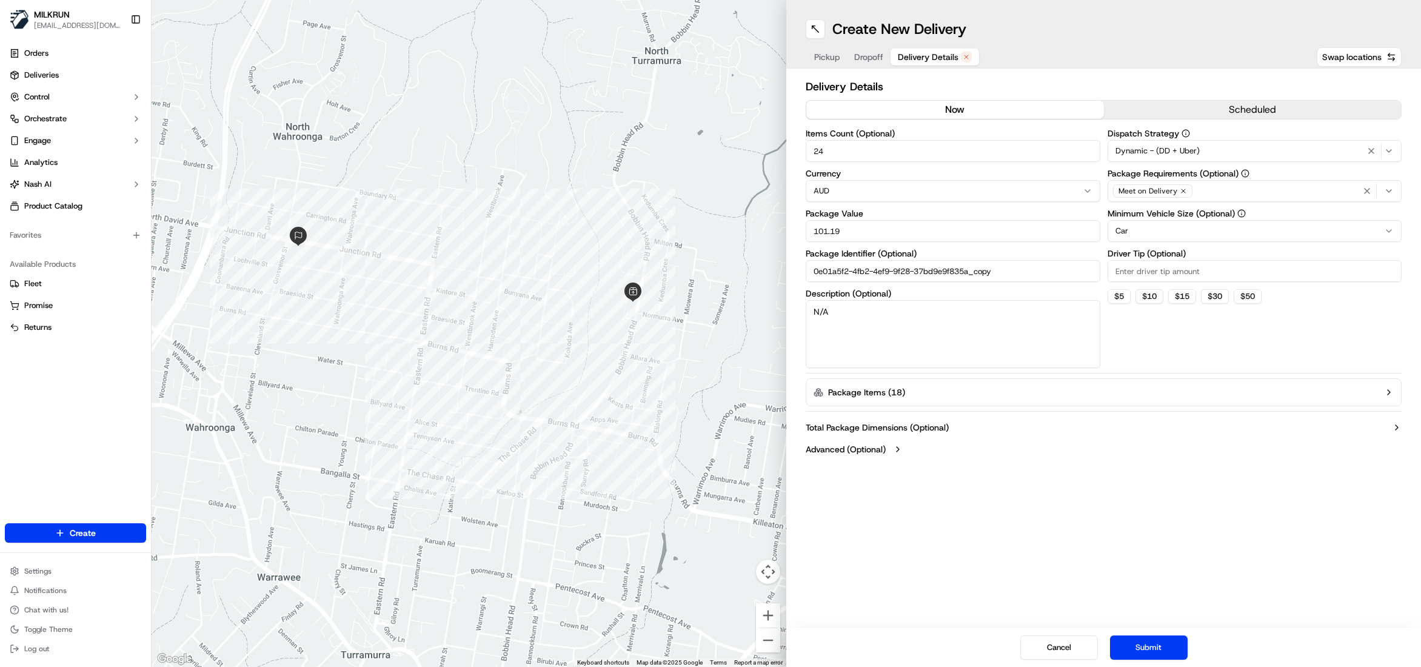
click at [946, 113] on button "now" at bounding box center [955, 110] width 298 height 18
click at [1154, 647] on button "Submit" at bounding box center [1149, 647] width 78 height 24
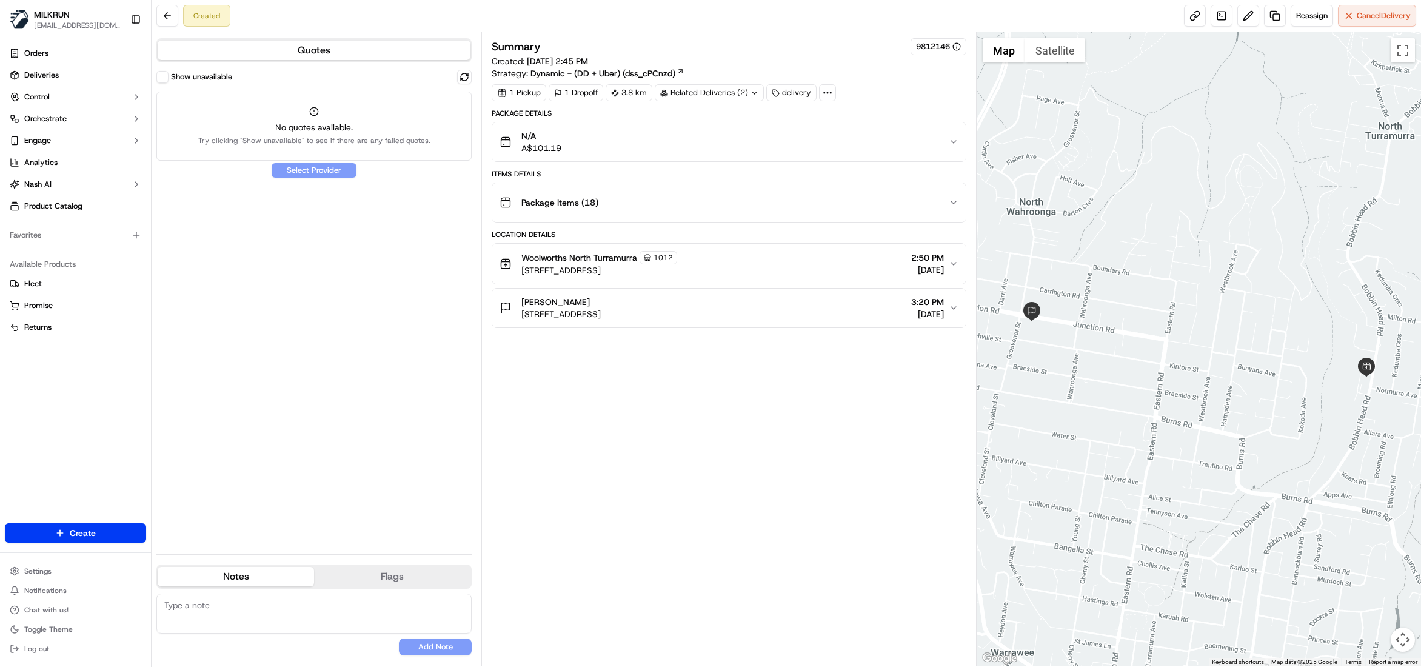
drag, startPoint x: 587, startPoint y: 303, endPoint x: 519, endPoint y: 303, distance: 68.5
click at [519, 303] on div "Tahlia Weaver 35 Junction Rd, Wahroonga NSW 2076, Australia" at bounding box center [550, 308] width 101 height 24
copy span "[PERSON_NAME]"
click at [35, 79] on span "Deliveries" at bounding box center [41, 75] width 35 height 11
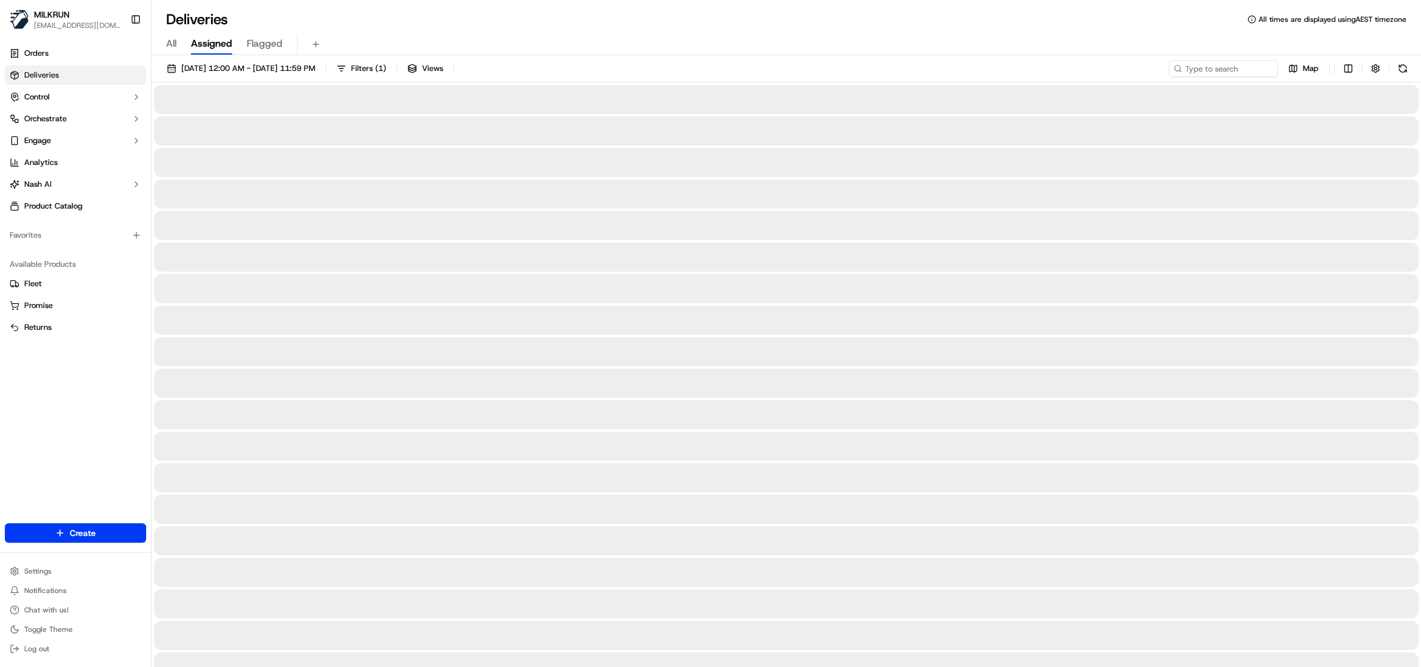
click at [170, 43] on span "All" at bounding box center [171, 43] width 10 height 15
click at [1243, 74] on input at bounding box center [1204, 68] width 145 height 17
paste input "[PERSON_NAME]"
type input "[PERSON_NAME]"
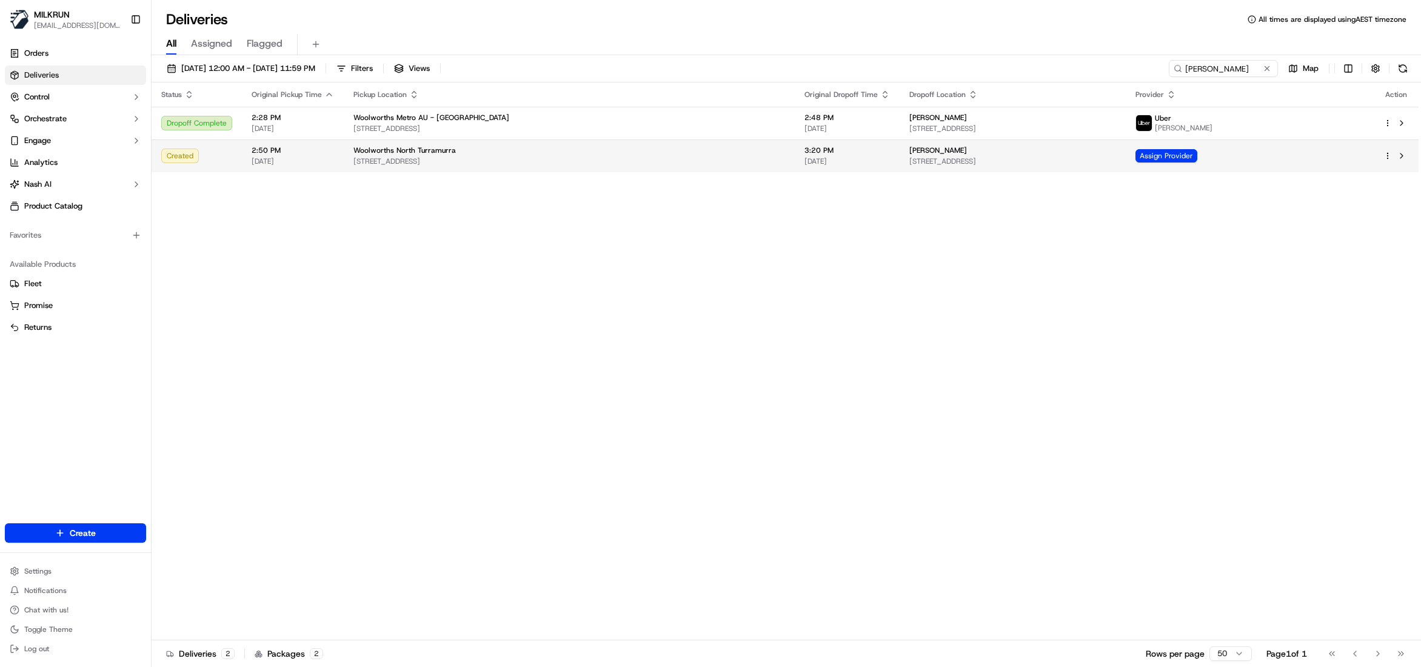
click at [401, 160] on span "[STREET_ADDRESS]" at bounding box center [569, 161] width 432 height 10
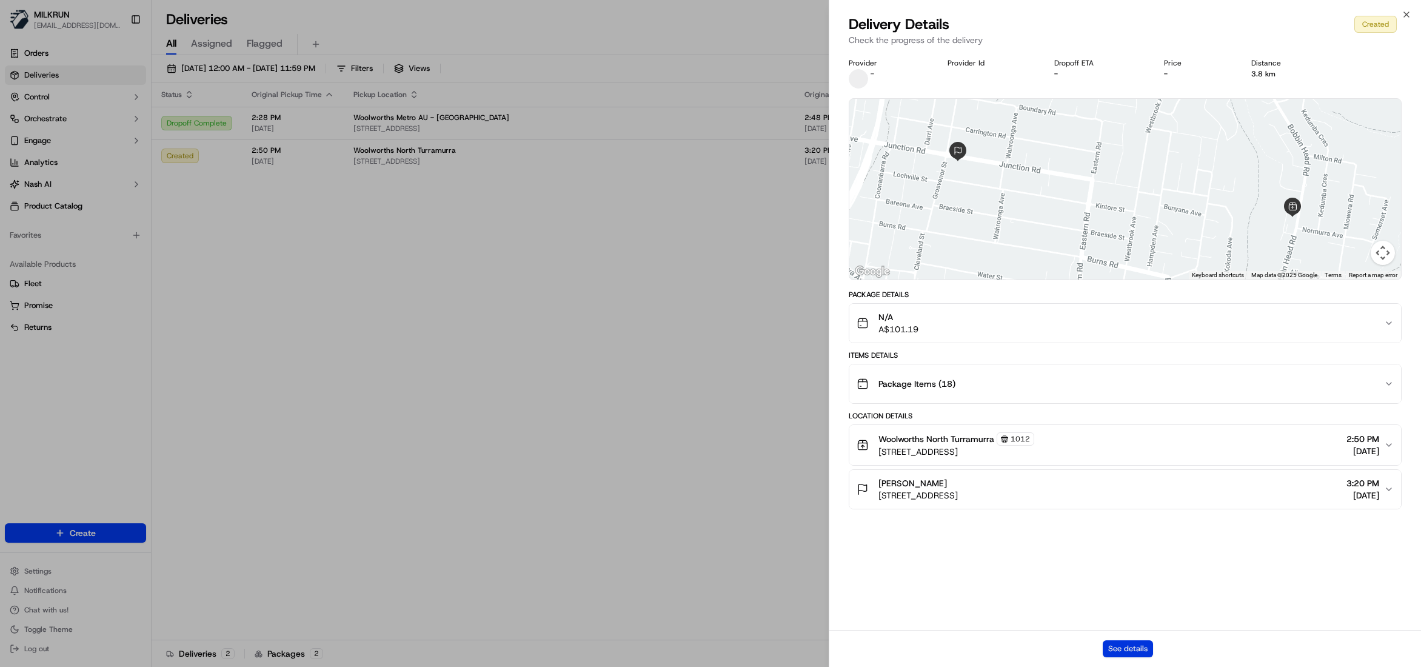
click at [1135, 647] on button "See details" at bounding box center [1128, 648] width 50 height 17
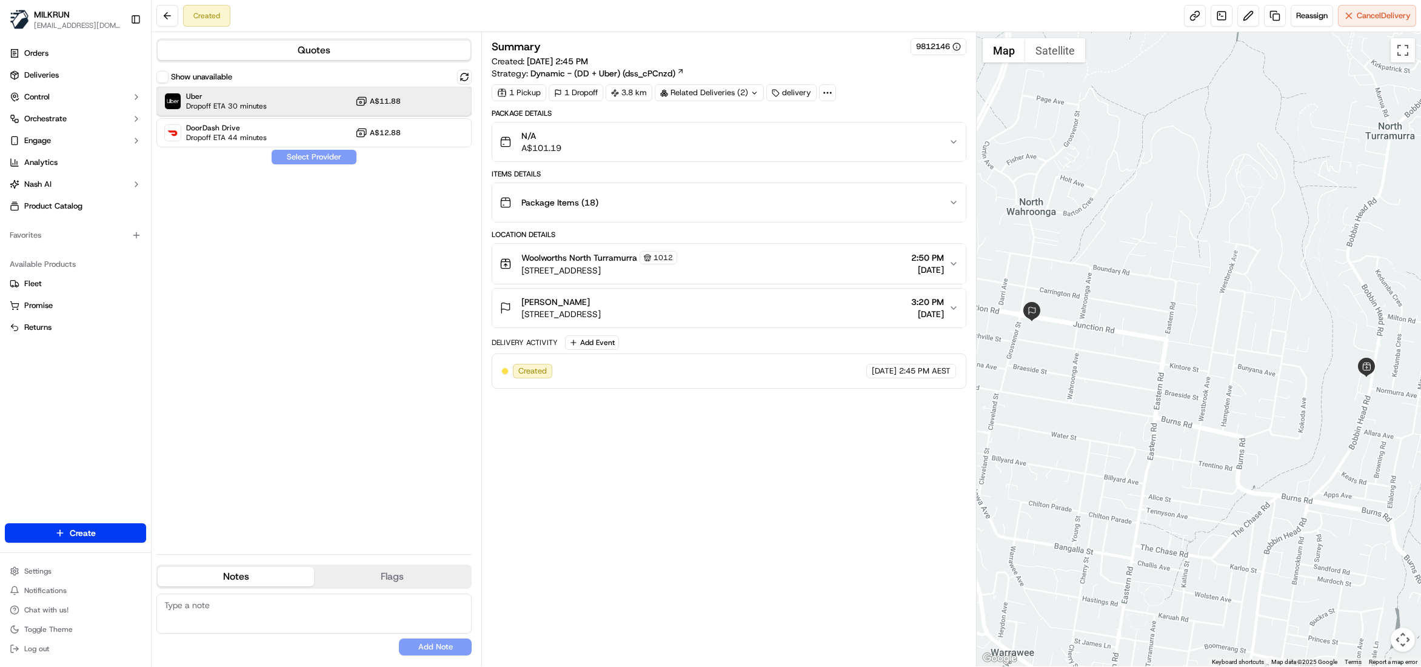
click at [268, 104] on div "Uber Dropoff ETA 30 minutes A$11.88" at bounding box center [313, 101] width 315 height 29
click at [297, 150] on button "Assign Provider" at bounding box center [314, 157] width 86 height 15
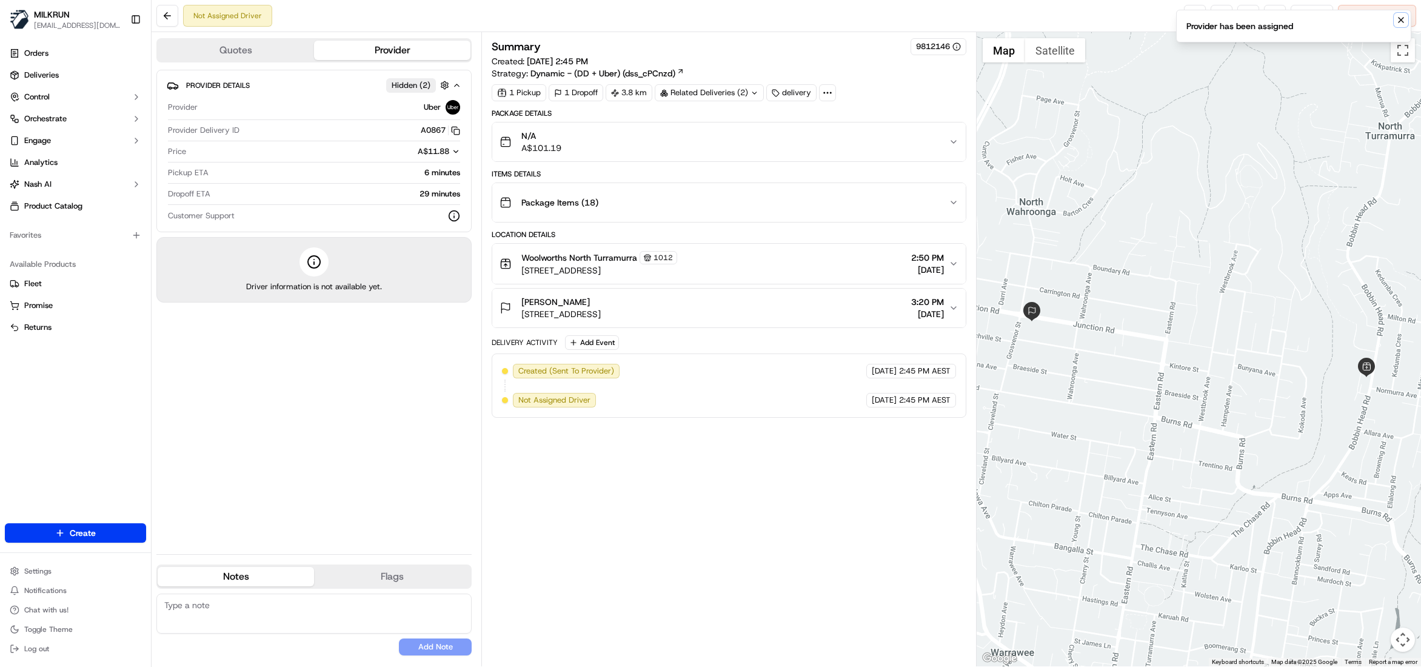
click at [1402, 23] on icon "Notifications (F8)" at bounding box center [1401, 20] width 10 height 10
